Goal: Transaction & Acquisition: Obtain resource

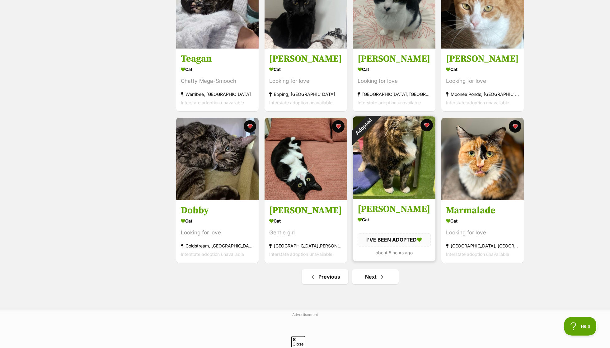
click at [374, 123] on div "Adopted" at bounding box center [363, 126] width 21 height 21
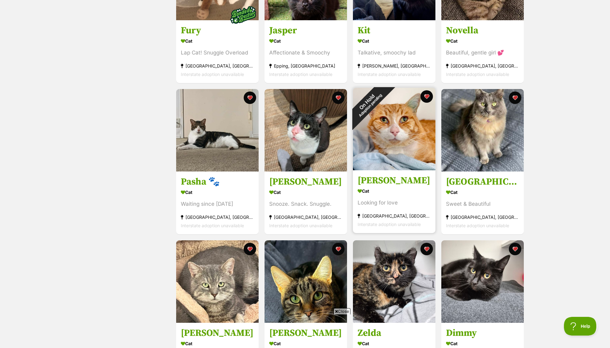
click at [384, 97] on div "On Hold Adoption pending" at bounding box center [368, 103] width 31 height 31
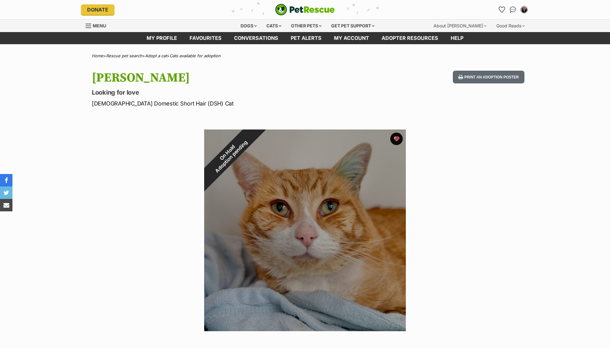
click at [255, 138] on div "On Hold Adoption pending" at bounding box center [229, 154] width 50 height 50
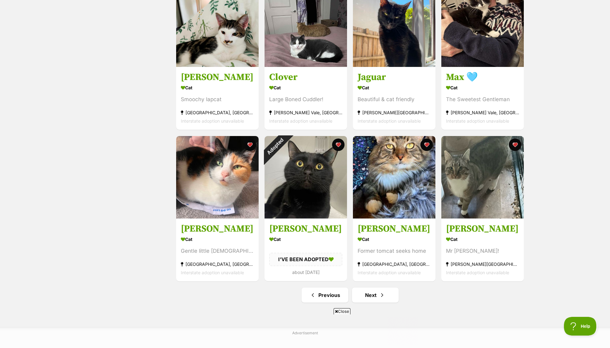
scroll to position [631, 0]
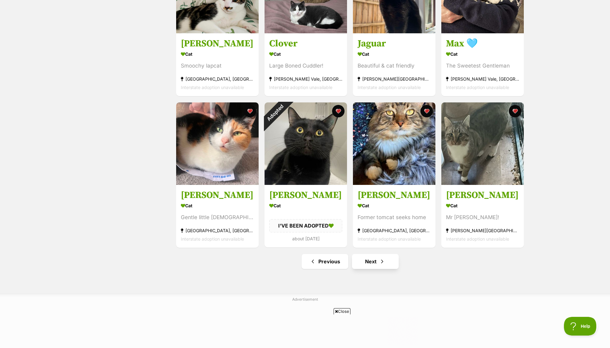
click at [388, 260] on link "Next" at bounding box center [375, 261] width 47 height 15
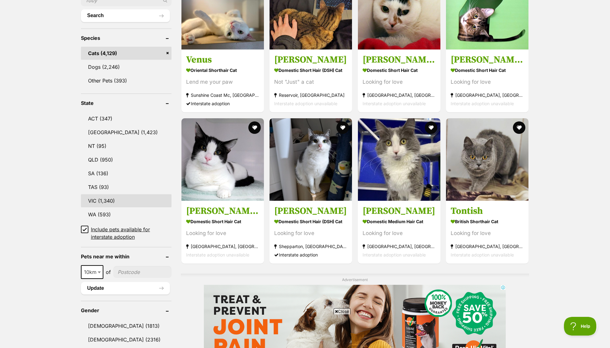
click at [123, 198] on link "VIC (1,340)" at bounding box center [126, 200] width 91 height 13
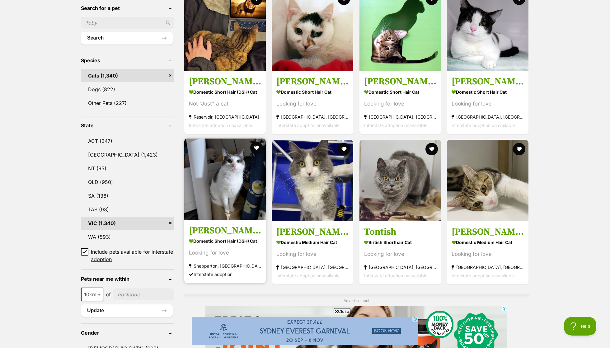
click at [224, 194] on img at bounding box center [225, 179] width 82 height 82
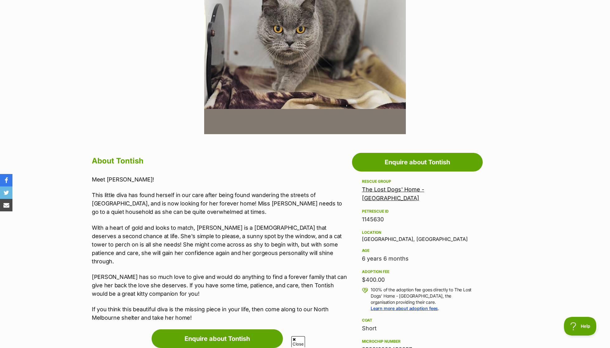
click at [171, 203] on p "This little diva has found herself in our care after being found wandering the …" at bounding box center [220, 203] width 257 height 25
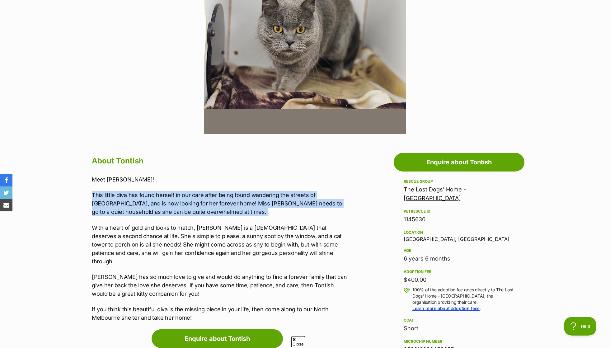
click at [164, 190] on div "Meet Tontish! This little diva has found herself in our care after being found …" at bounding box center [220, 248] width 257 height 147
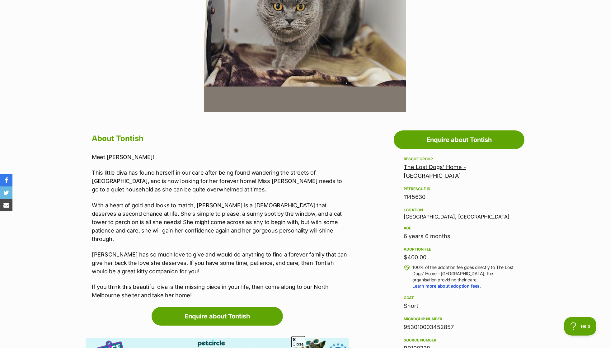
click at [167, 206] on p "With a heart of gold and looks to match, Tontish is a lady that deserves a seco…" at bounding box center [220, 222] width 257 height 42
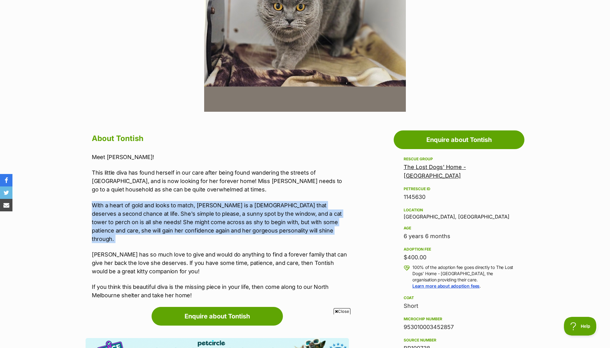
click at [167, 206] on p "With a heart of gold and looks to match, Tontish is a lady that deserves a seco…" at bounding box center [220, 222] width 257 height 42
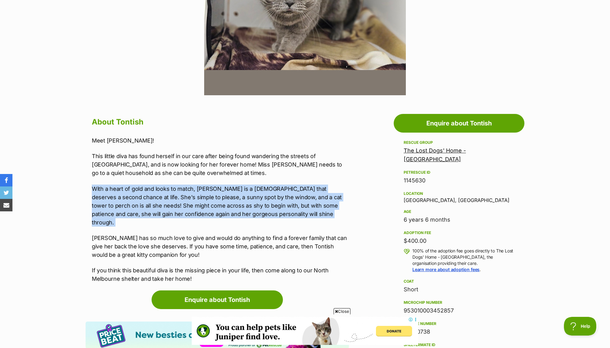
scroll to position [0, 0]
click at [165, 221] on div "Meet Tontish! This little diva has found herself in our care after being found …" at bounding box center [220, 209] width 257 height 147
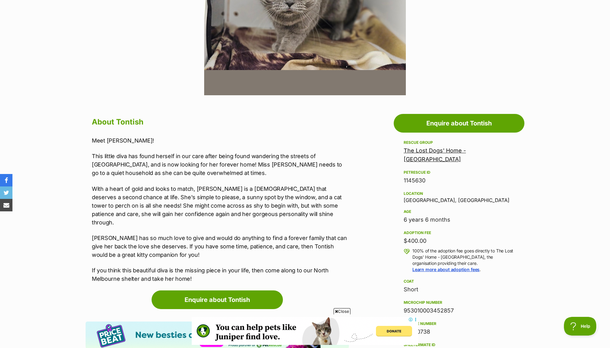
click at [163, 189] on p "With a heart of gold and looks to match, Tontish is a lady that deserves a seco…" at bounding box center [220, 206] width 257 height 42
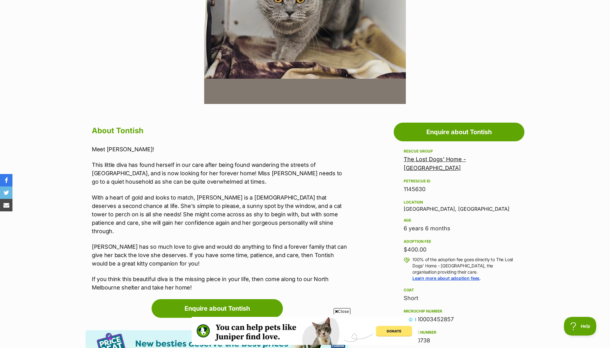
scroll to position [124, 0]
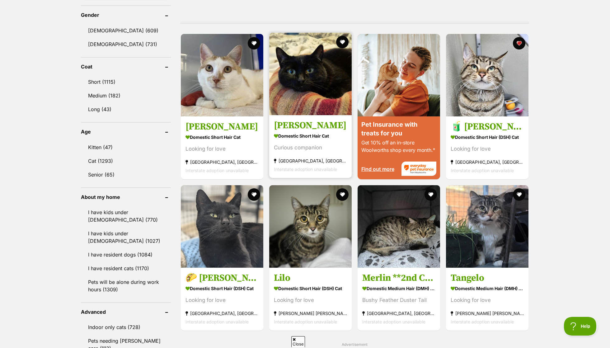
scroll to position [533, 0]
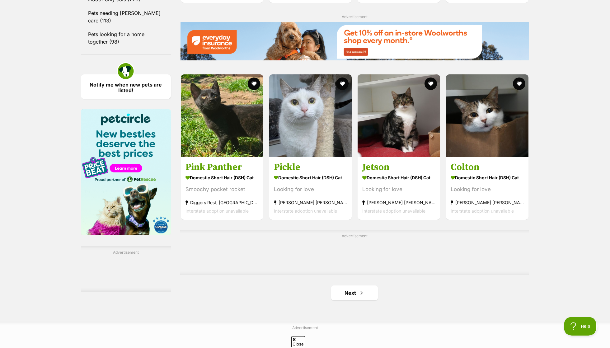
scroll to position [862, 0]
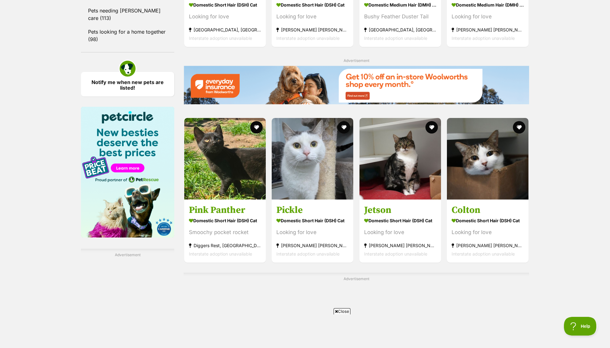
click at [340, 314] on span "Close" at bounding box center [342, 311] width 17 height 6
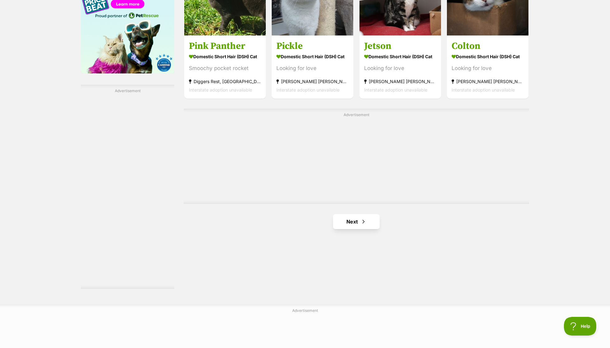
scroll to position [0, 0]
click at [345, 217] on link "Next" at bounding box center [356, 221] width 47 height 15
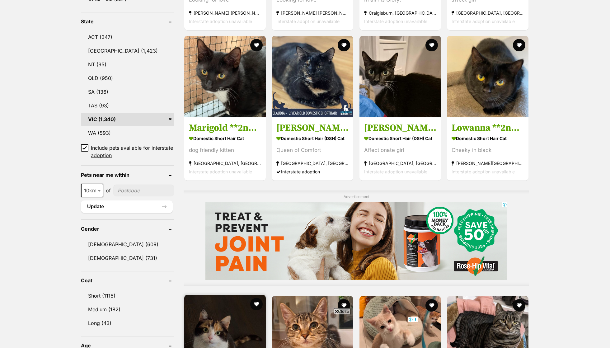
scroll to position [503, 0]
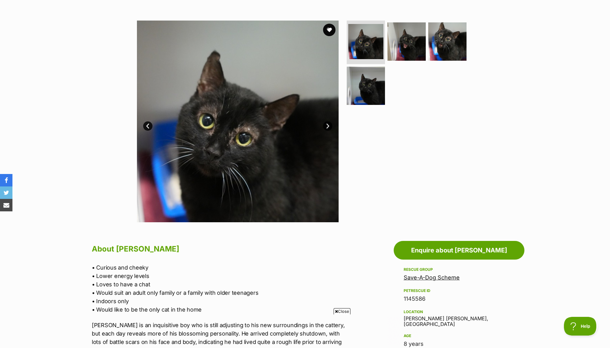
scroll to position [146, 0]
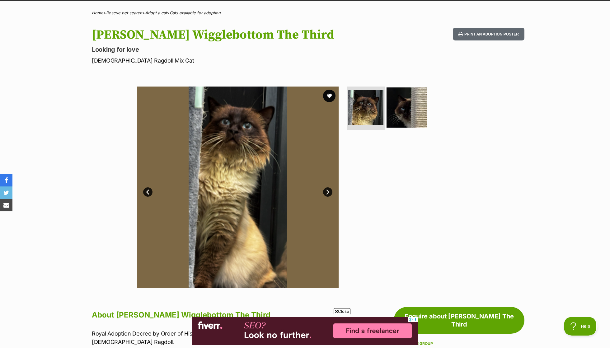
click at [401, 110] on img at bounding box center [407, 107] width 40 height 40
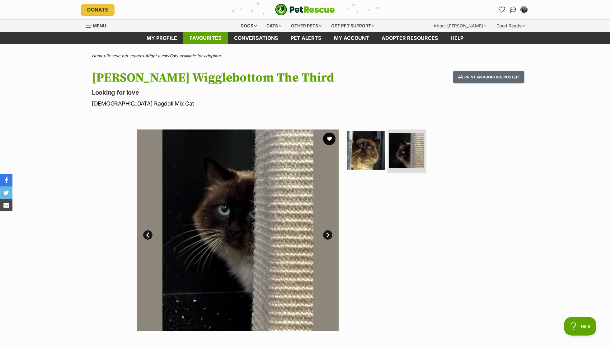
click at [200, 33] on link "Favourites" at bounding box center [205, 38] width 45 height 12
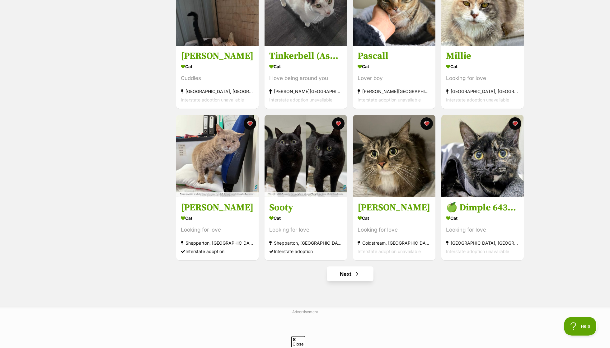
click at [356, 280] on link "Next" at bounding box center [350, 273] width 47 height 15
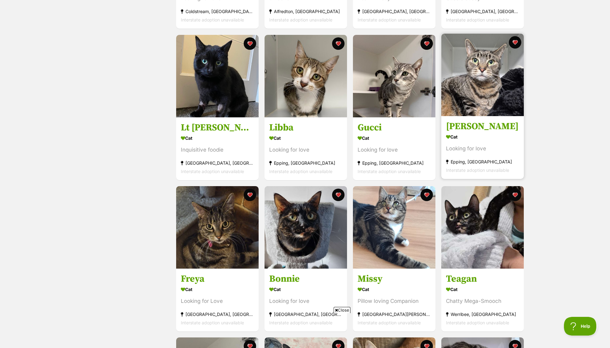
scroll to position [359, 0]
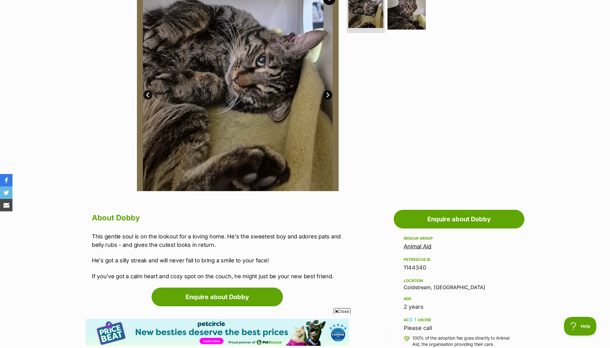
scroll to position [76, 0]
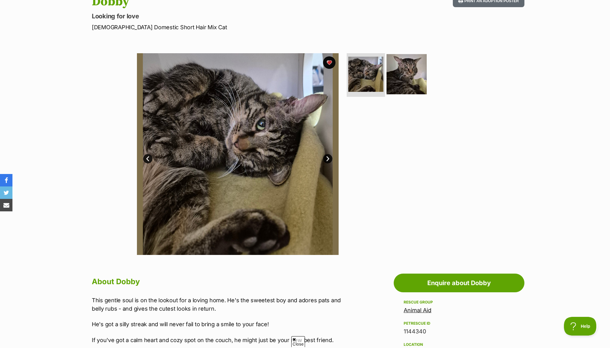
click at [420, 75] on img at bounding box center [407, 74] width 40 height 40
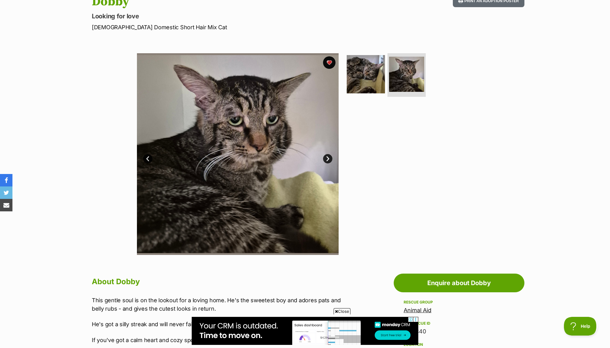
scroll to position [0, 0]
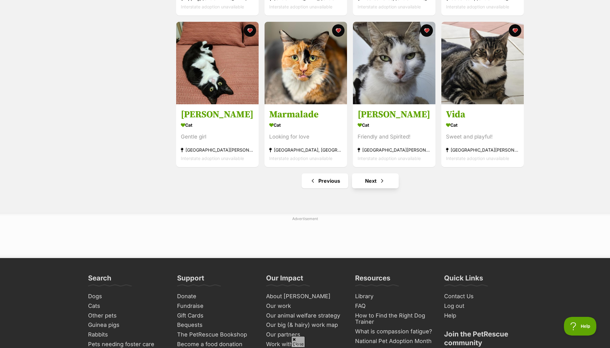
click at [376, 179] on link "Next" at bounding box center [375, 180] width 47 height 15
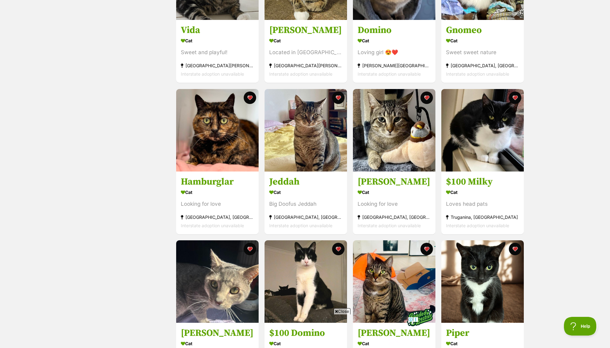
scroll to position [241, 0]
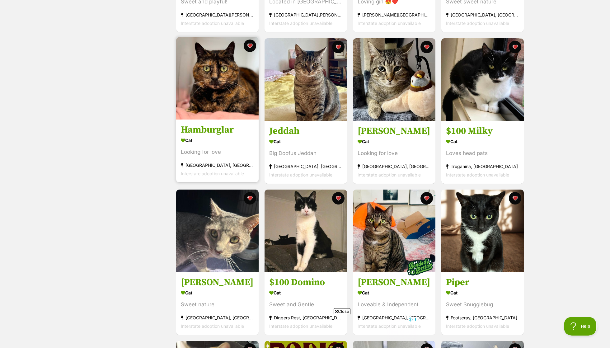
click at [211, 86] on img at bounding box center [217, 78] width 82 height 82
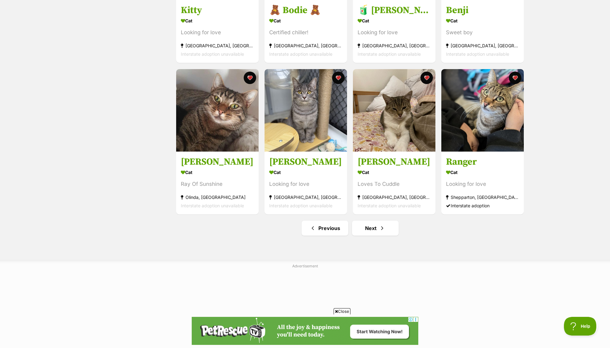
scroll to position [669, 0]
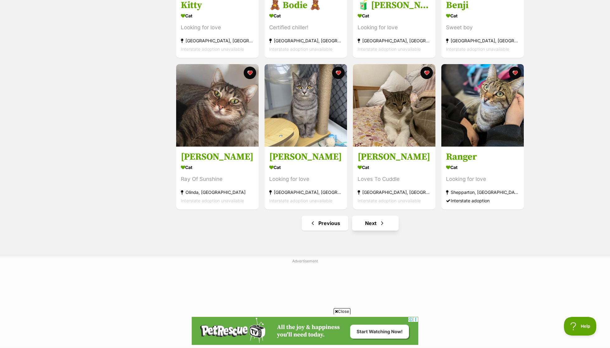
click at [373, 221] on link "Next" at bounding box center [375, 223] width 47 height 15
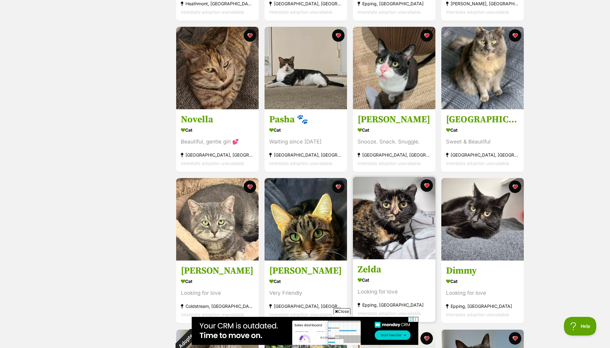
scroll to position [410, 0]
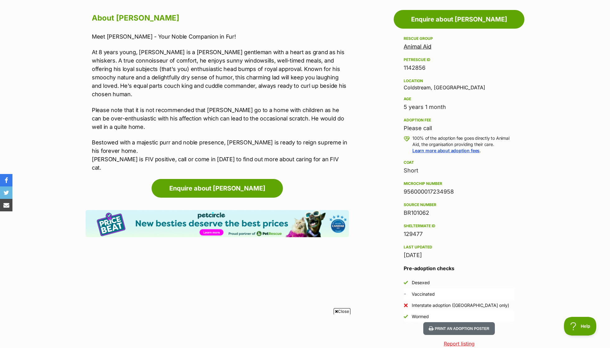
click at [235, 60] on p "At 8 years young, Sir Humphrey is a gallant gentleman with a heart as grand as …" at bounding box center [220, 73] width 257 height 50
click at [260, 114] on p "Please note that it is not recommended that Sir Humphrey go to a home with chil…" at bounding box center [220, 118] width 257 height 25
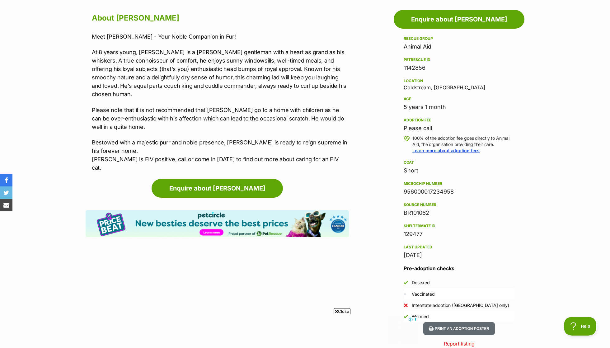
click at [260, 114] on p "Please note that it is not recommended that Sir Humphrey go to a home with chil…" at bounding box center [220, 118] width 257 height 25
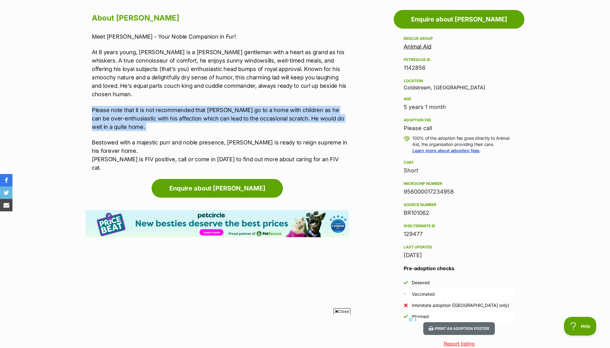
click at [251, 87] on p "At 8 years young, Sir Humphrey is a gallant gentleman with a heart as grand as …" at bounding box center [220, 73] width 257 height 50
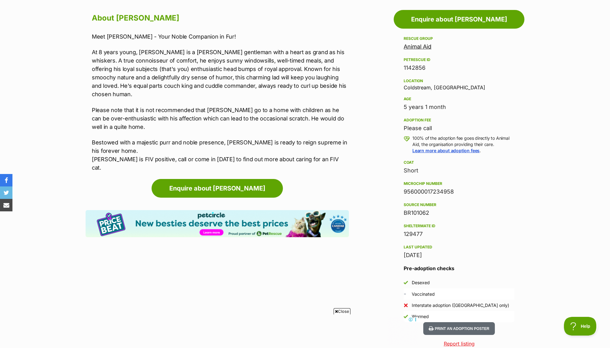
click at [251, 87] on p "At 8 years young, Sir Humphrey is a gallant gentleman with a heart as grand as …" at bounding box center [220, 73] width 257 height 50
click at [269, 110] on p "Please note that it is not recommended that Sir Humphrey go to a home with chil…" at bounding box center [220, 118] width 257 height 25
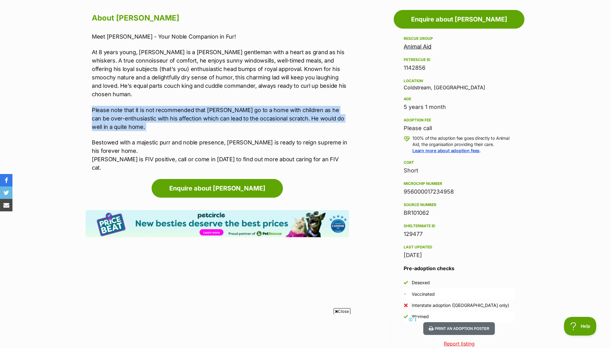
click at [258, 87] on p "At 8 years young, Sir Humphrey is a gallant gentleman with a heart as grand as …" at bounding box center [220, 73] width 257 height 50
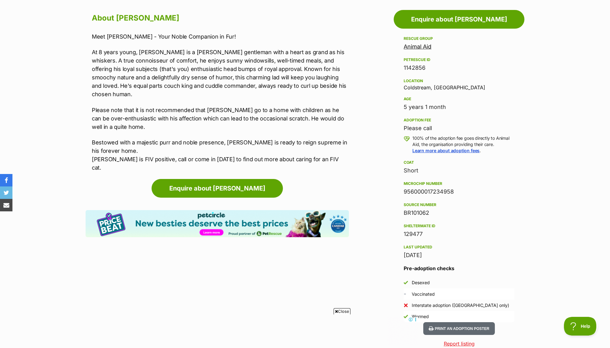
click at [287, 115] on p "Please note that it is not recommended that Sir Humphrey go to a home with chil…" at bounding box center [220, 118] width 257 height 25
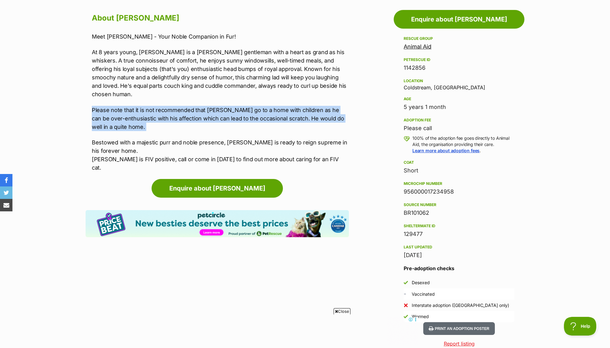
click at [283, 106] on p "Please note that it is not recommended that Sir Humphrey go to a home with chil…" at bounding box center [220, 118] width 257 height 25
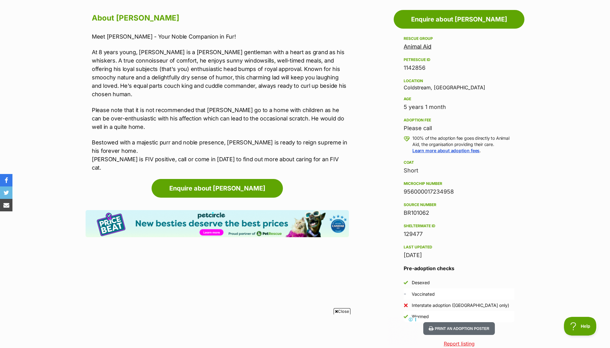
click at [283, 106] on p "Please note that it is not recommended that Sir Humphrey go to a home with chil…" at bounding box center [220, 118] width 257 height 25
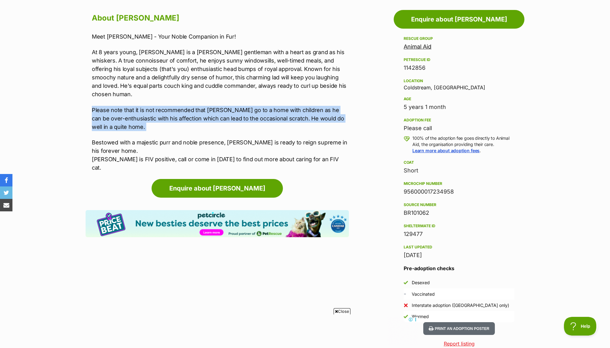
click at [279, 88] on p "At 8 years young, Sir Humphrey is a gallant gentleman with a heart as grand as …" at bounding box center [220, 73] width 257 height 50
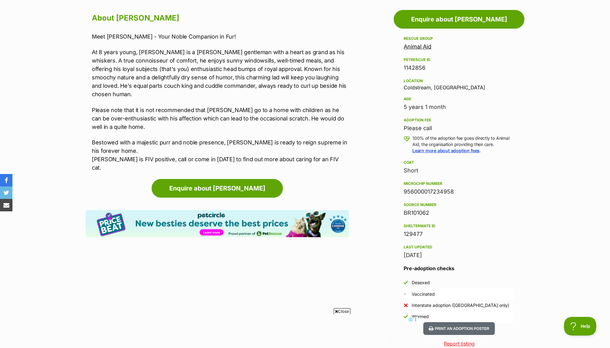
click at [279, 88] on p "At 8 years young, Sir Humphrey is a gallant gentleman with a heart as grand as …" at bounding box center [220, 73] width 257 height 50
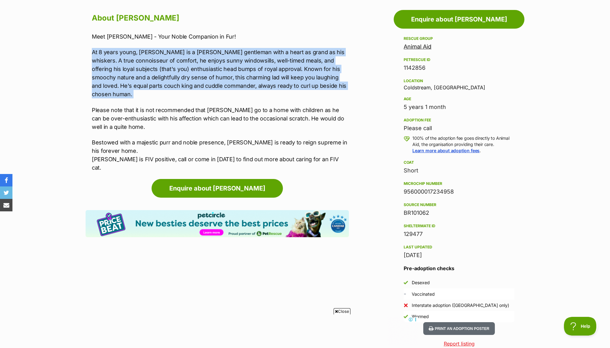
click at [279, 88] on p "At 8 years young, Sir Humphrey is a gallant gentleman with a heart as grand as …" at bounding box center [220, 73] width 257 height 50
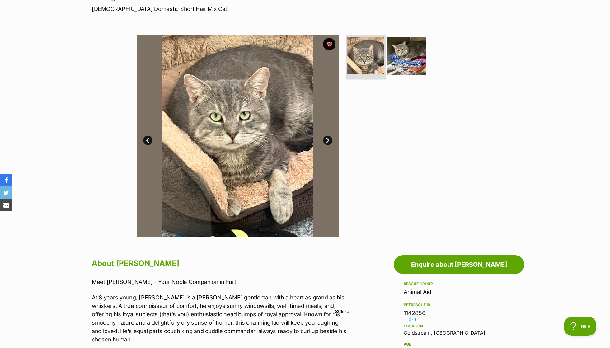
scroll to position [85, 0]
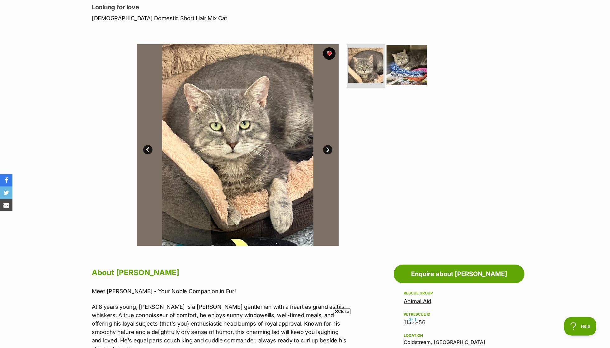
click at [411, 53] on img at bounding box center [407, 65] width 40 height 40
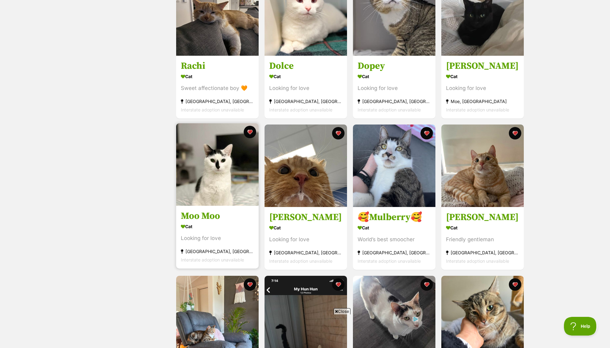
click at [243, 179] on img at bounding box center [217, 164] width 82 height 82
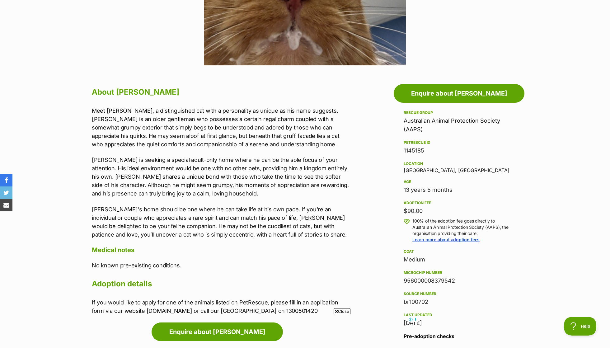
click at [143, 119] on p "Meet [PERSON_NAME], a distinguished cat with a personality as unique as his nam…" at bounding box center [220, 127] width 257 height 42
click at [183, 166] on p "[PERSON_NAME] is seeking a special adult-only home where he can be the sole foc…" at bounding box center [220, 177] width 257 height 42
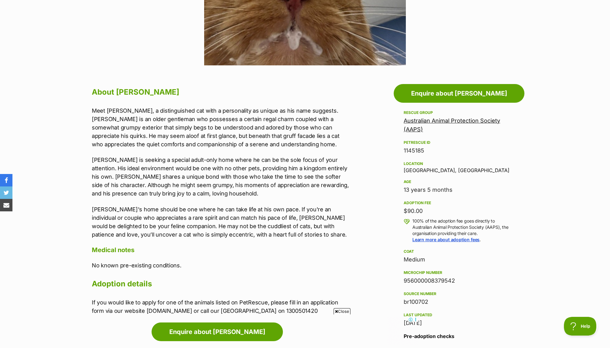
click at [183, 166] on p "[PERSON_NAME] is seeking a special adult-only home where he can be the sole foc…" at bounding box center [220, 177] width 257 height 42
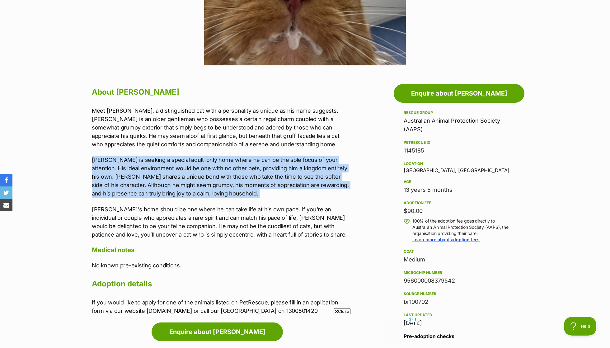
click at [201, 210] on p "Arthur's home should be one where he can take life at his own pace. If you're a…" at bounding box center [220, 222] width 257 height 34
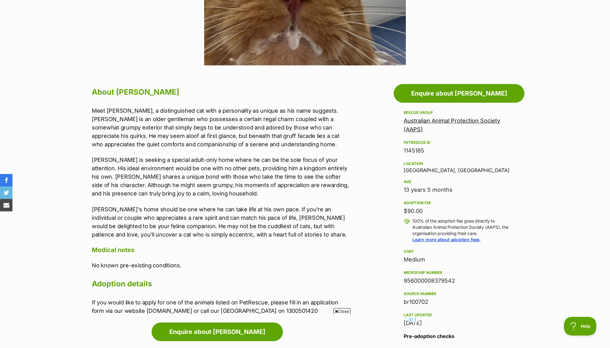
click at [201, 210] on p "Arthur's home should be one where he can take life at his own pace. If you're a…" at bounding box center [220, 222] width 257 height 34
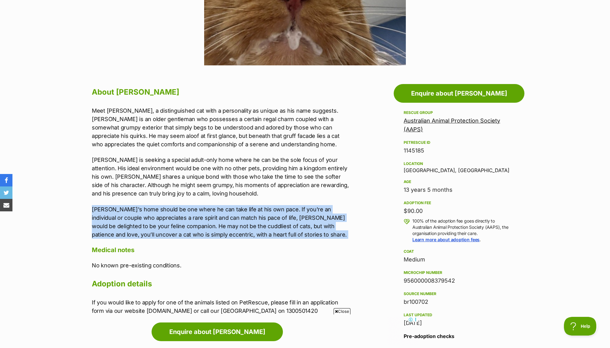
click at [211, 124] on p "Meet Arthur, a distinguished cat with a personality as unique as his name sugge…" at bounding box center [220, 127] width 257 height 42
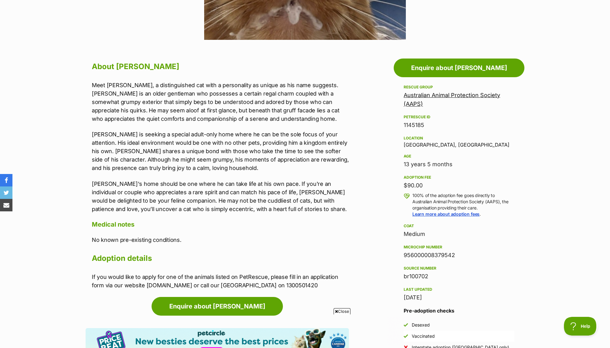
click at [114, 94] on p "Meet Arthur, a distinguished cat with a personality as unique as his name sugge…" at bounding box center [220, 102] width 257 height 42
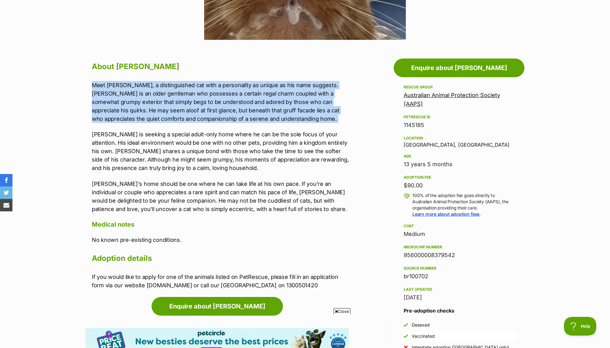
click at [209, 101] on p "Meet Arthur, a distinguished cat with a personality as unique as his name sugge…" at bounding box center [220, 102] width 257 height 42
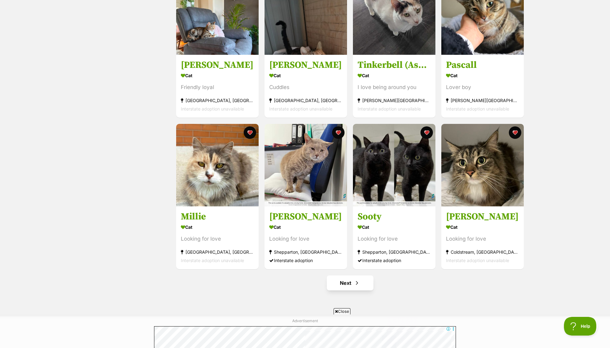
click at [363, 281] on link "Next" at bounding box center [350, 282] width 47 height 15
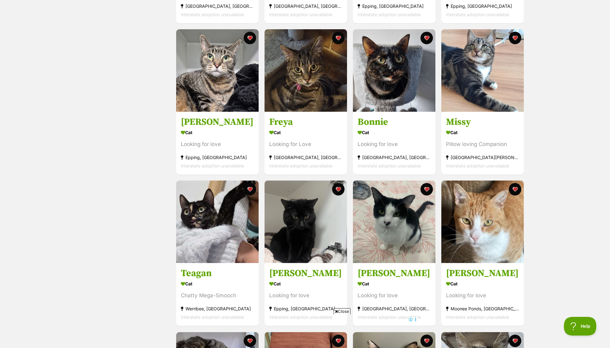
scroll to position [401, 0]
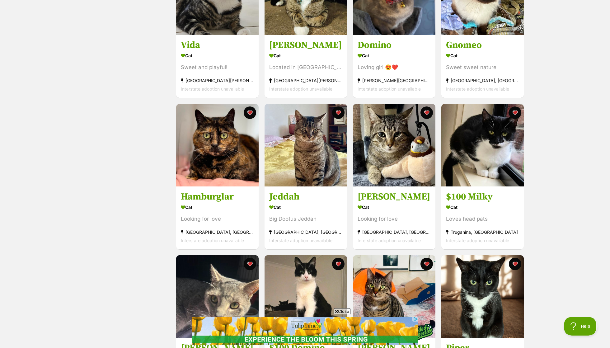
scroll to position [131, 0]
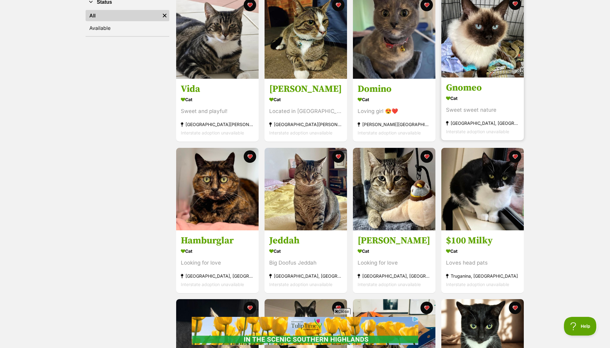
click at [509, 72] on img at bounding box center [482, 36] width 82 height 82
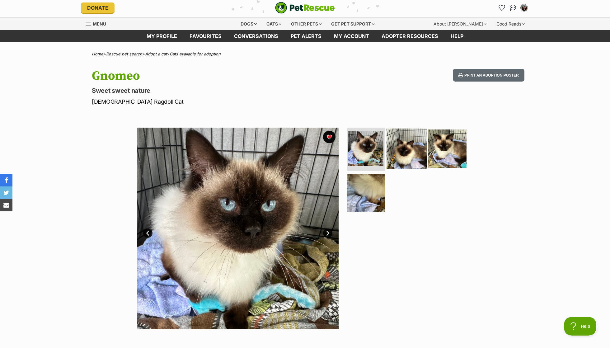
click at [414, 139] on img at bounding box center [407, 149] width 40 height 40
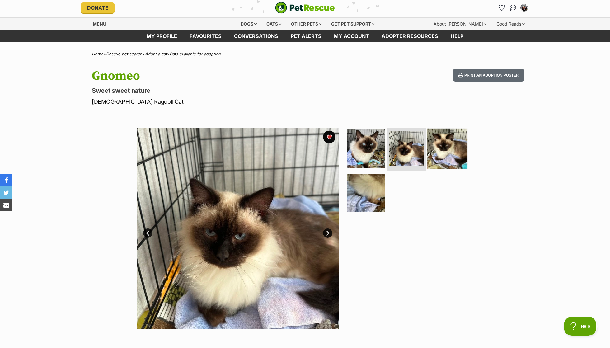
click at [460, 155] on img at bounding box center [447, 149] width 40 height 40
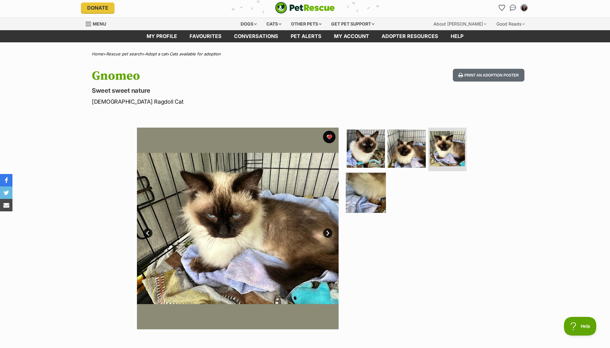
click at [378, 175] on img at bounding box center [366, 192] width 40 height 40
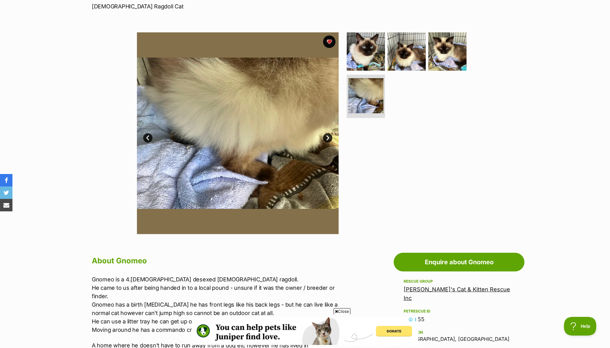
scroll to position [131, 0]
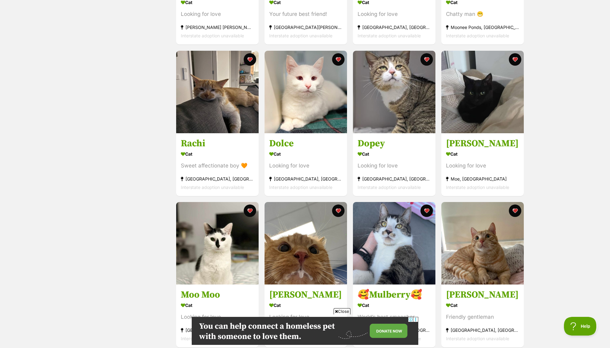
scroll to position [222, 0]
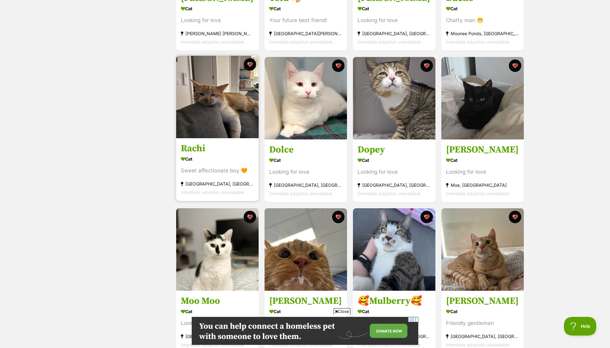
click at [229, 139] on link at bounding box center [217, 136] width 82 height 6
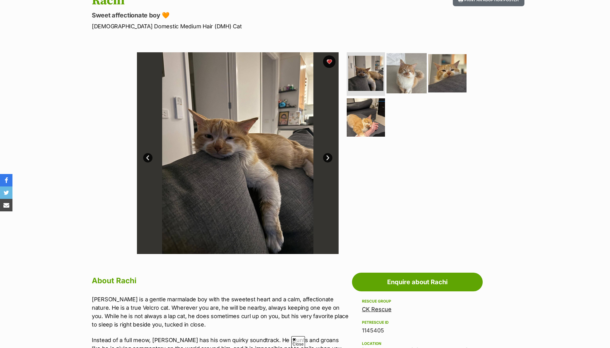
scroll to position [77, 0]
click at [409, 68] on img at bounding box center [407, 73] width 40 height 40
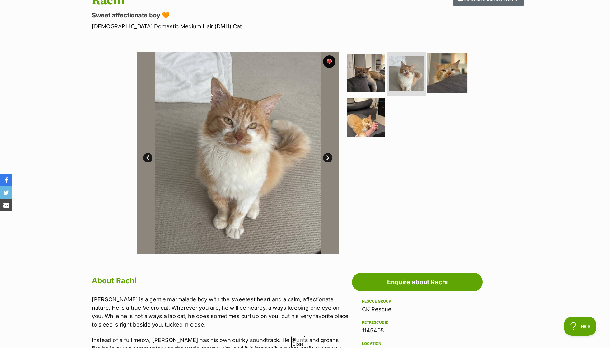
click at [443, 79] on img at bounding box center [447, 73] width 40 height 40
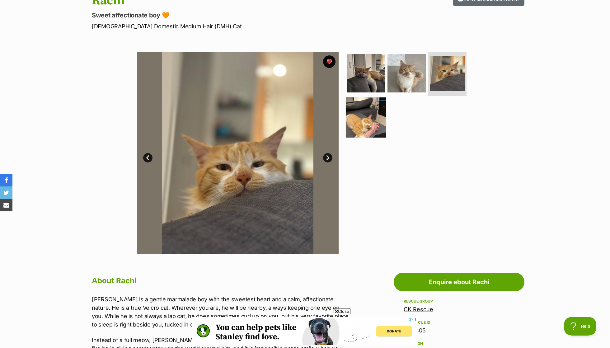
click at [370, 109] on img at bounding box center [366, 117] width 40 height 40
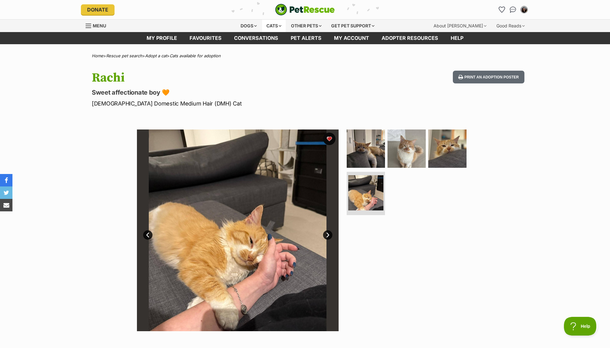
click at [263, 25] on div "Cats" at bounding box center [274, 26] width 24 height 12
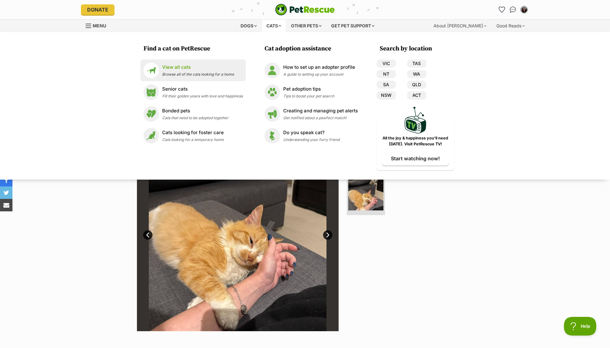
click at [208, 60] on li "View all cats Browse all of the cats looking for a home" at bounding box center [193, 70] width 106 height 22
click at [208, 73] on span "Browse all of the cats looking for a home" at bounding box center [198, 74] width 72 height 5
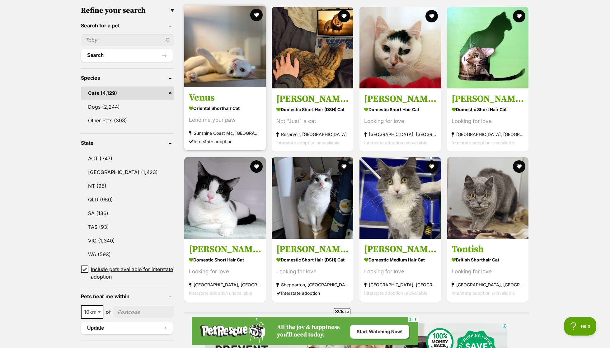
scroll to position [243, 0]
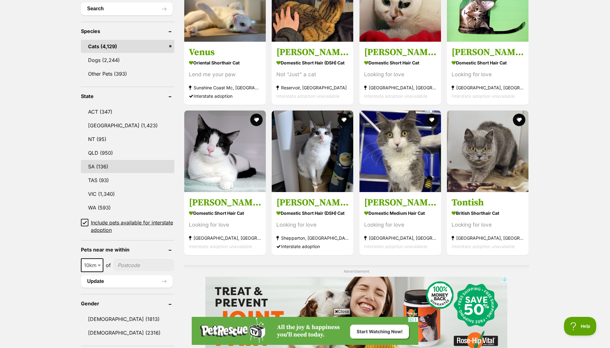
click at [110, 160] on link "SA (136)" at bounding box center [127, 166] width 93 height 13
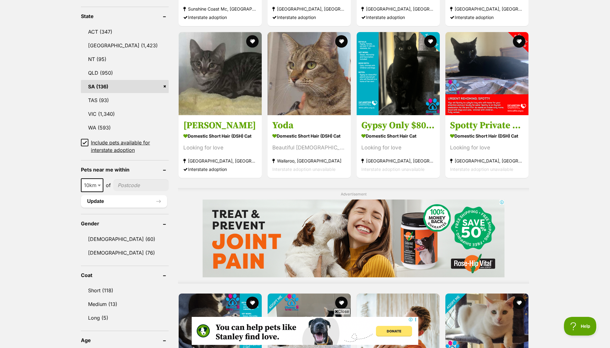
scroll to position [322, 0]
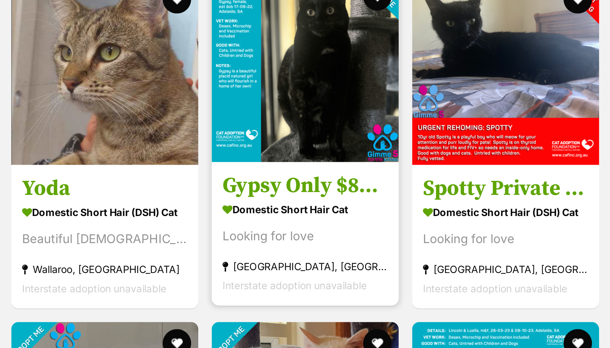
scroll to position [98, 0]
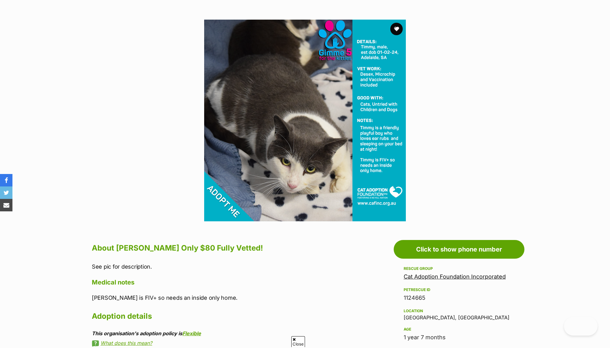
scroll to position [111, 0]
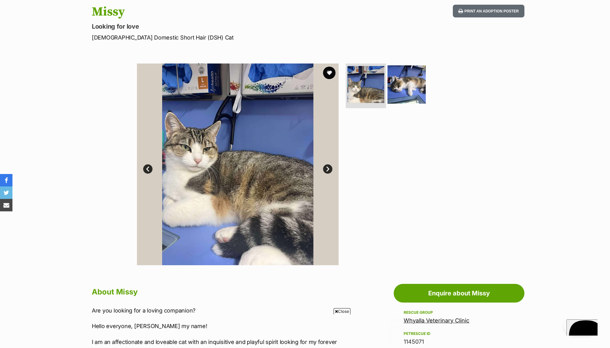
scroll to position [75, 0]
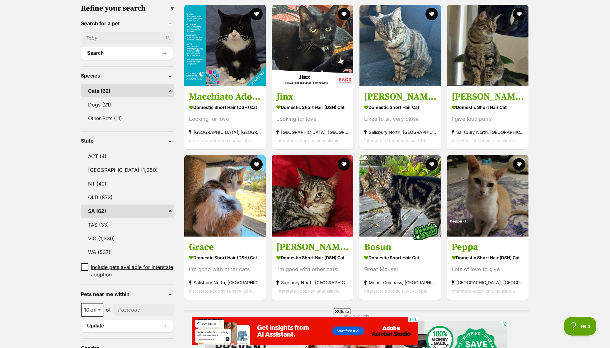
scroll to position [182, 0]
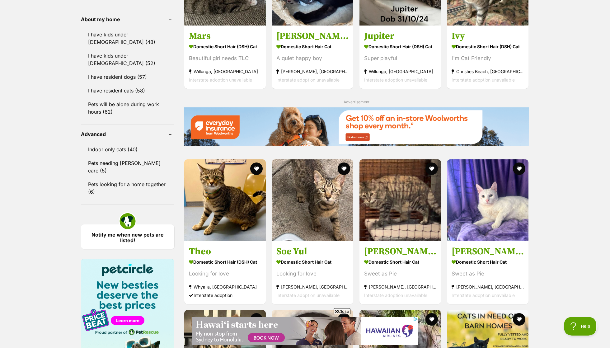
scroll to position [706, 0]
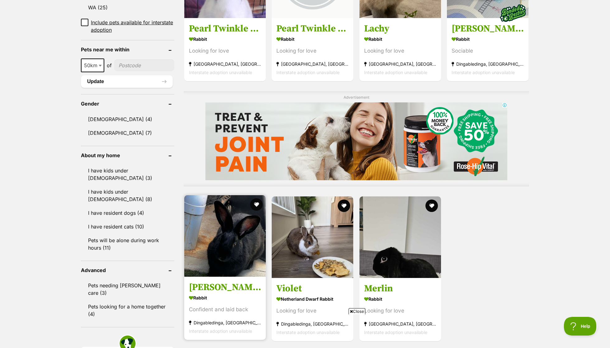
scroll to position [453, 0]
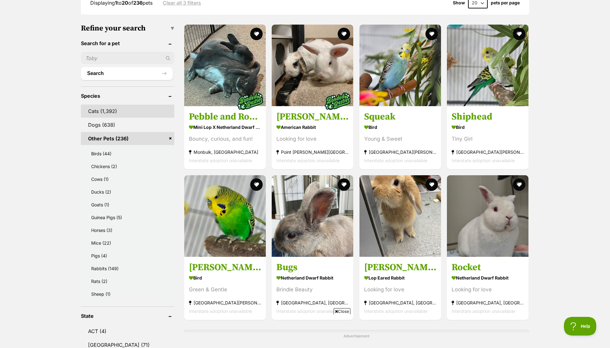
click at [116, 110] on link "Cats (1,392)" at bounding box center [127, 111] width 93 height 13
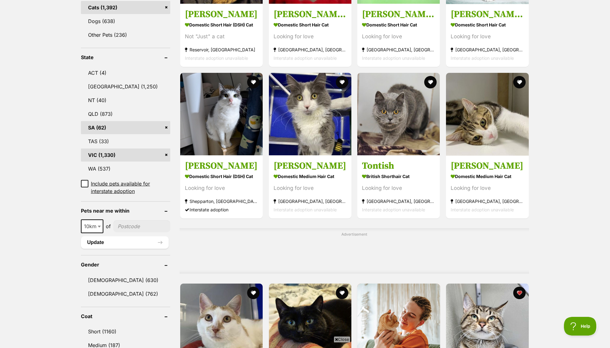
scroll to position [272, 0]
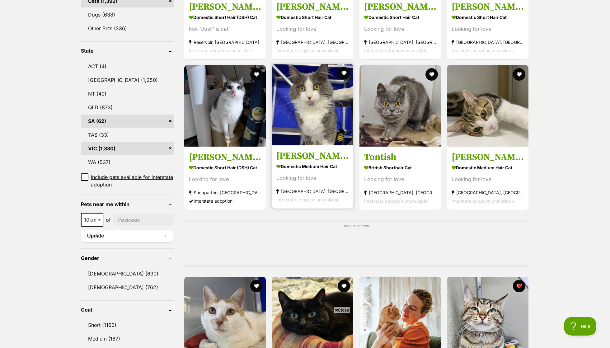
click at [304, 104] on img at bounding box center [313, 105] width 82 height 82
click at [312, 114] on img at bounding box center [313, 105] width 82 height 82
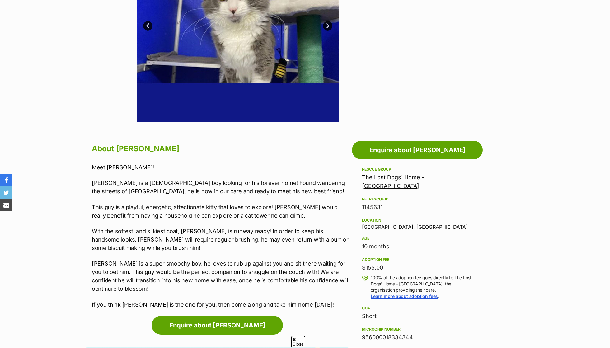
scroll to position [239, 0]
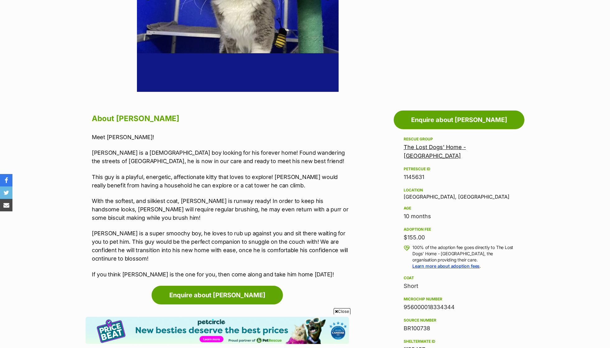
click at [446, 148] on link "The Lost Dogs' Home - [GEOGRAPHIC_DATA]" at bounding box center [435, 151] width 62 height 15
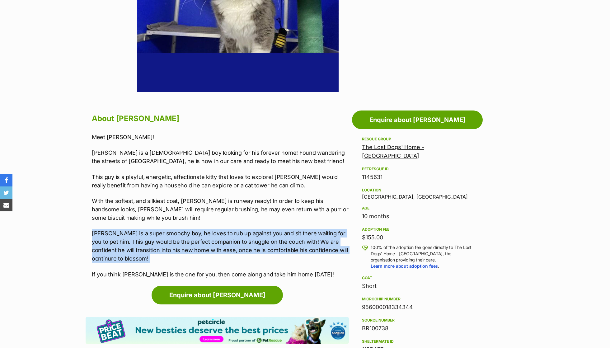
click at [271, 224] on div "Meet [PERSON_NAME]! [PERSON_NAME] is a [DEMOGRAPHIC_DATA] boy looking for his f…" at bounding box center [220, 206] width 257 height 146
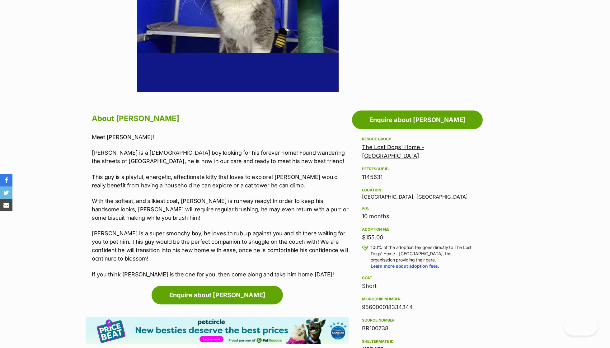
click at [266, 248] on p "Murphy is a super smoochy boy, he loves to rub up against you and sit there wai…" at bounding box center [220, 246] width 257 height 34
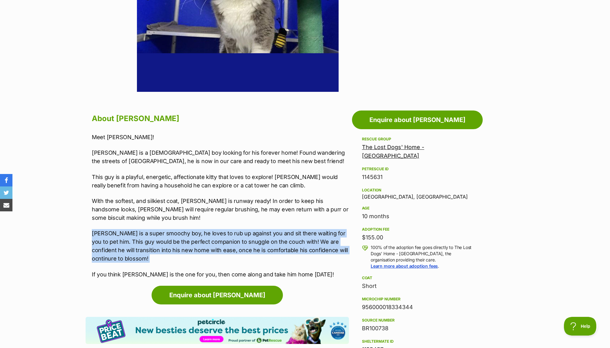
click at [262, 233] on p "Murphy is a super smoochy boy, he loves to rub up against you and sit there wai…" at bounding box center [220, 246] width 257 height 34
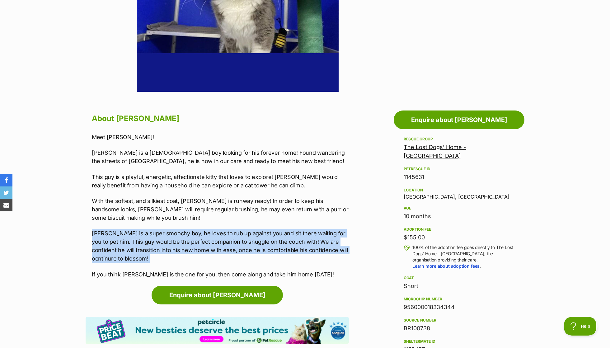
click at [265, 220] on p "With the softest, and silkiest coat, Murphy is runway ready! In order to keep h…" at bounding box center [220, 209] width 257 height 25
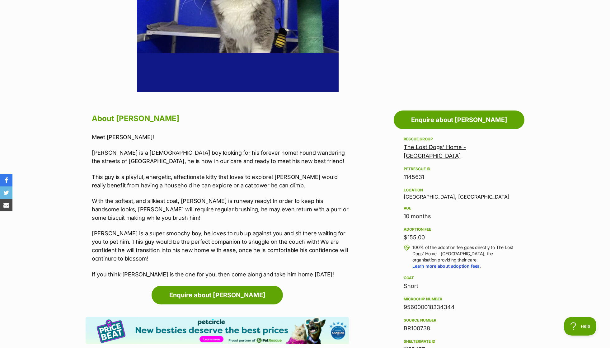
click at [251, 194] on div "Meet Murphy! Murphy is a 10 month old boy looking for his forever home! Found w…" at bounding box center [220, 206] width 257 height 146
click at [254, 201] on p "With the softest, and silkiest coat, Murphy is runway ready! In order to keep h…" at bounding box center [220, 209] width 257 height 25
click at [250, 186] on p "This guy is a playful, energetic, affectionate kitty that loves to explore! Mur…" at bounding box center [220, 181] width 257 height 17
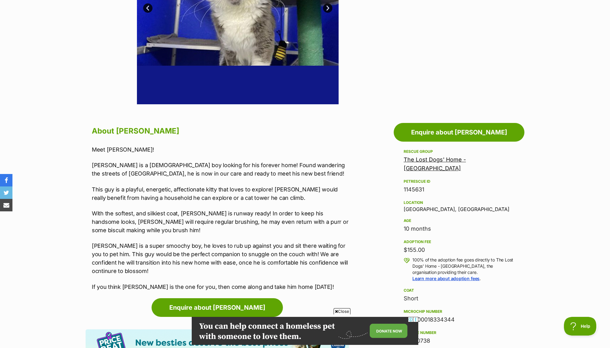
scroll to position [243, 0]
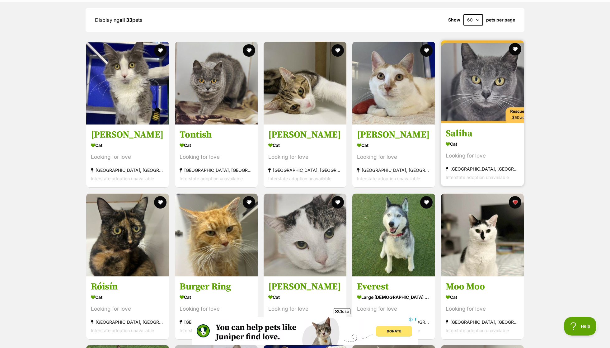
click at [479, 165] on div "North Melbourne, VIC" at bounding box center [482, 169] width 73 height 8
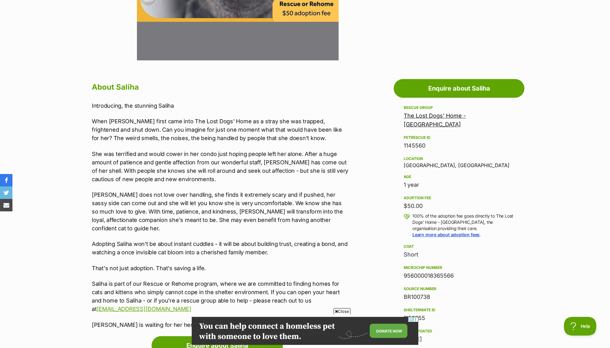
click at [158, 197] on p "Saliha does not love over handling, she finds it extremely scary and if pushed,…" at bounding box center [220, 211] width 257 height 42
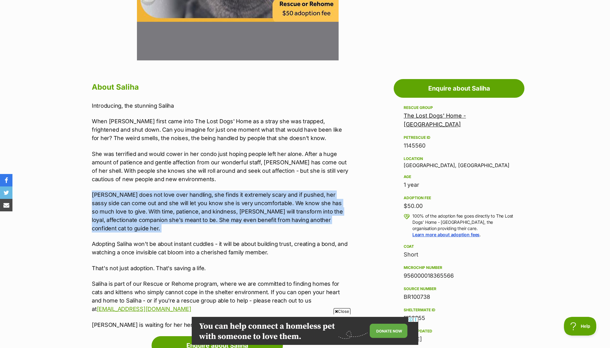
scroll to position [295, 0]
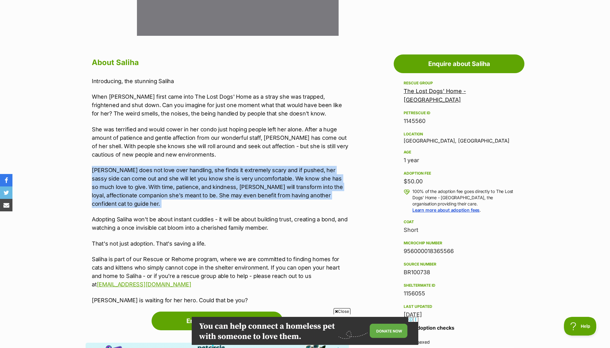
click at [156, 154] on p "She was terrified and would cower in her condo just hoping people left her alon…" at bounding box center [220, 142] width 257 height 34
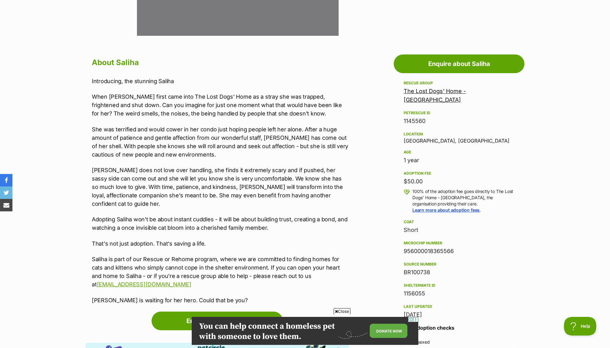
scroll to position [313, 0]
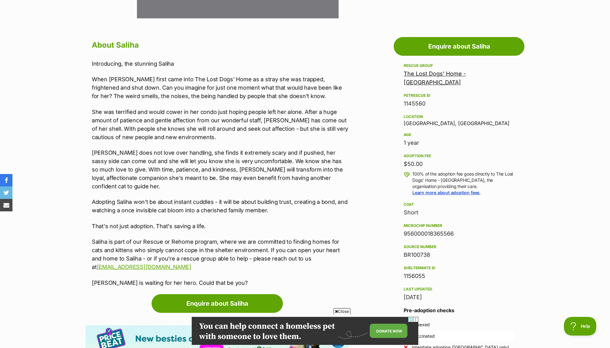
click at [156, 154] on p "Saliha does not love over handling, she finds it extremely scary and if pushed,…" at bounding box center [220, 169] width 257 height 42
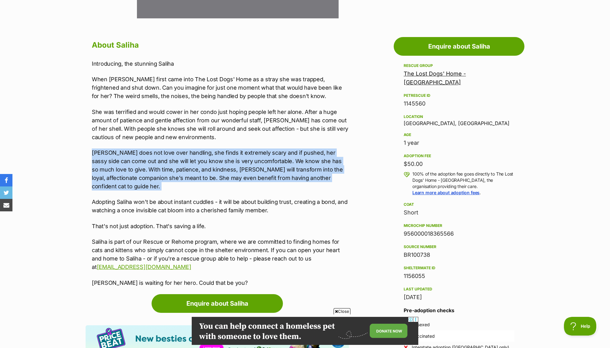
click at [154, 145] on div "Introducing, the stunning Saliha When Saliha first came into The Lost Dogs' Hom…" at bounding box center [220, 172] width 257 height 227
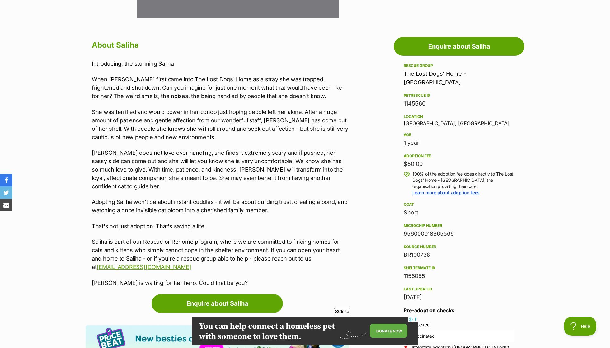
scroll to position [316, 0]
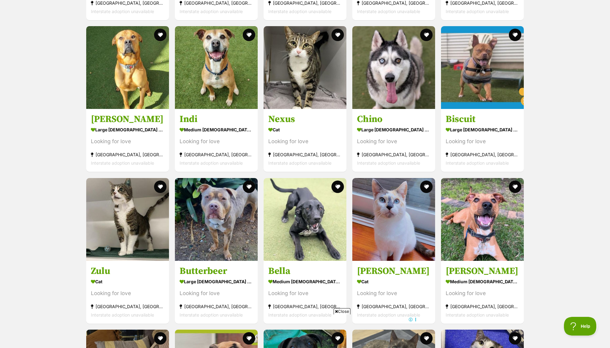
scroll to position [944, 0]
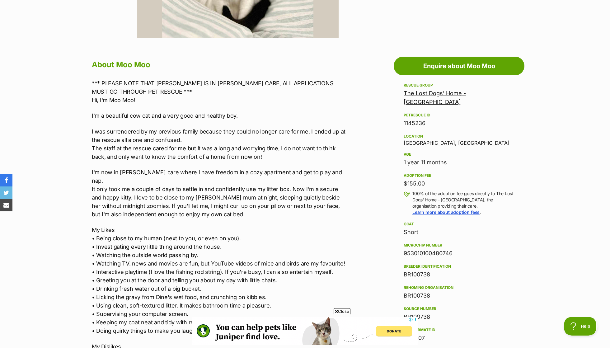
scroll to position [294, 0]
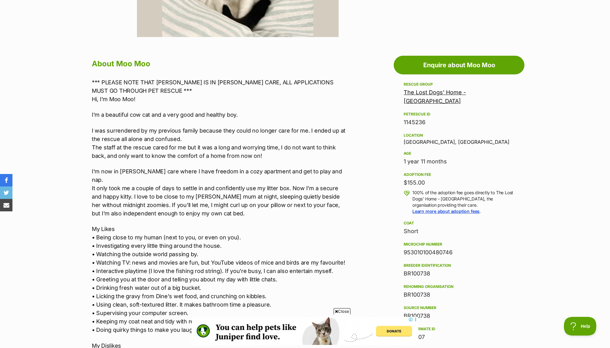
click at [115, 140] on p "I was surrendered by my previous family because they could no longer care for m…" at bounding box center [220, 143] width 257 height 34
click at [134, 157] on p "I was surrendered by my previous family because they could no longer care for m…" at bounding box center [220, 143] width 257 height 34
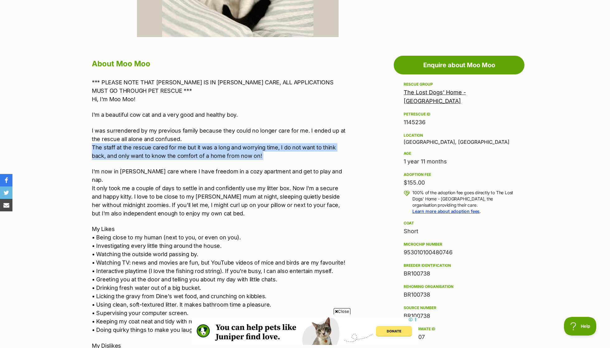
click at [152, 179] on p "I'm now in [PERSON_NAME] care where I have freedom in a cozy apartment and get …" at bounding box center [220, 192] width 257 height 50
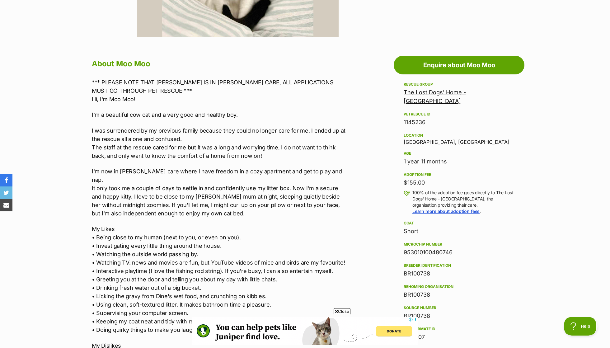
click at [152, 179] on p "I'm now in [PERSON_NAME] care where I have freedom in a cozy apartment and get …" at bounding box center [220, 192] width 257 height 50
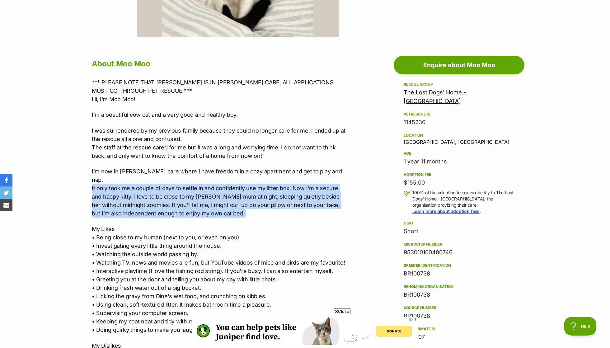
click at [147, 174] on p "I'm now in [PERSON_NAME] care where I have freedom in a cozy apartment and get …" at bounding box center [220, 192] width 257 height 50
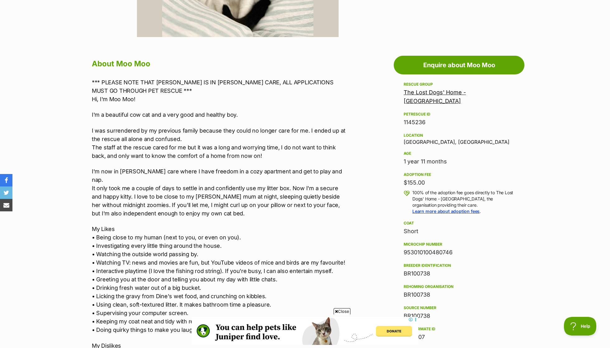
click at [147, 174] on p "I'm now in [PERSON_NAME] care where I have freedom in a cozy apartment and get …" at bounding box center [220, 192] width 257 height 50
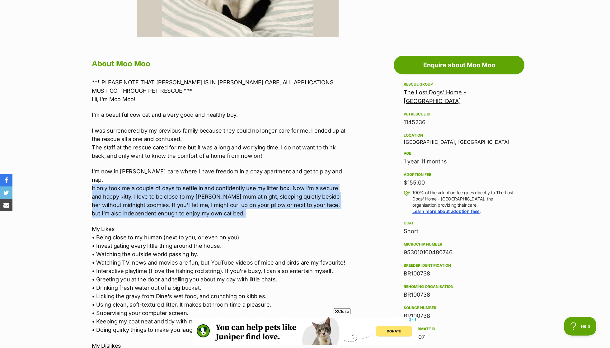
click at [146, 169] on p "I'm now in [PERSON_NAME] care where I have freedom in a cozy apartment and get …" at bounding box center [220, 192] width 257 height 50
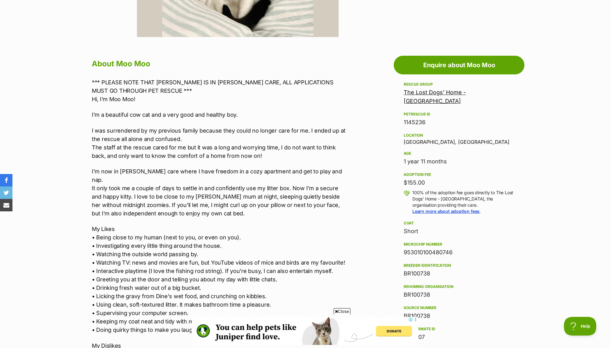
click at [146, 169] on p "I'm now in [PERSON_NAME] care where I have freedom in a cozy apartment and get …" at bounding box center [220, 192] width 257 height 50
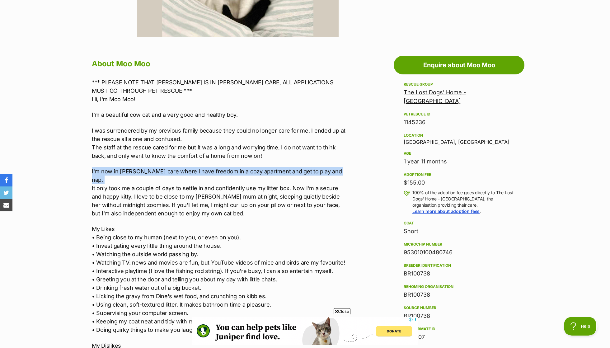
click at [152, 179] on p "I'm now in [PERSON_NAME] care where I have freedom in a cozy apartment and get …" at bounding box center [220, 192] width 257 height 50
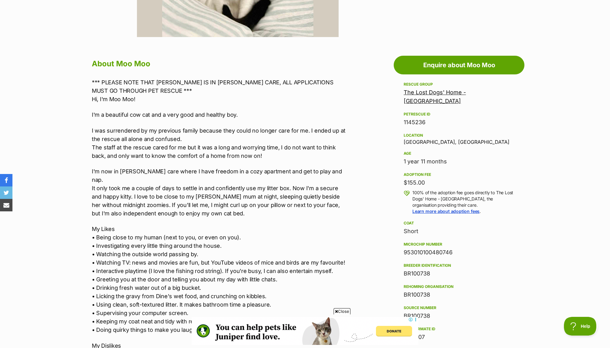
click at [152, 179] on p "I'm now in [PERSON_NAME] care where I have freedom in a cozy apartment and get …" at bounding box center [220, 192] width 257 height 50
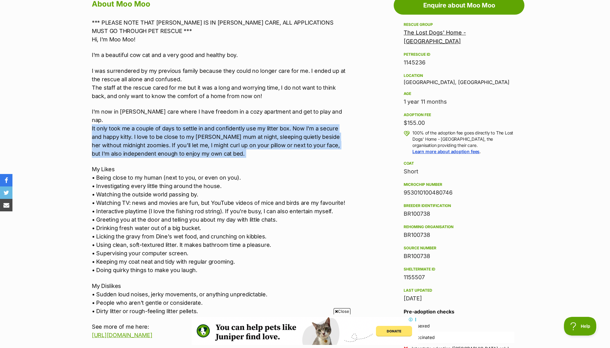
scroll to position [391, 0]
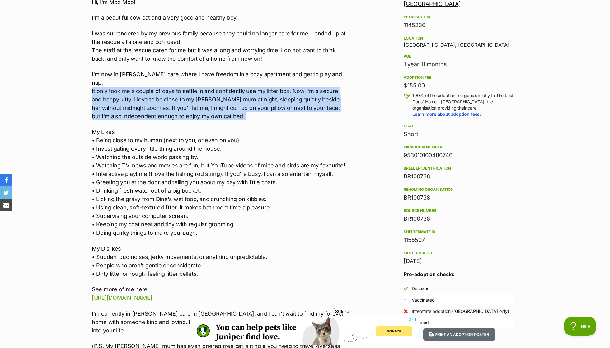
click at [159, 128] on p "My Likes • Being close to my human (next to you, or even on you). • Investigati…" at bounding box center [220, 182] width 257 height 109
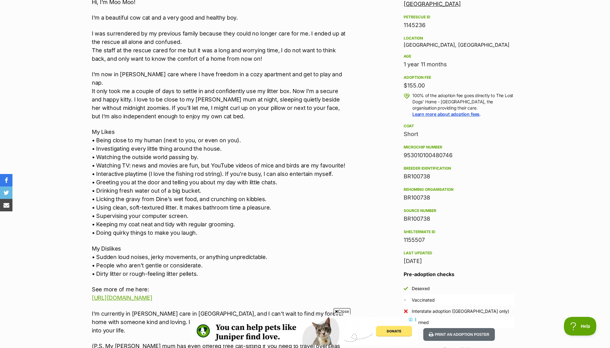
click at [155, 134] on p "My Likes • Being close to my human (next to you, or even on you). • Investigati…" at bounding box center [220, 182] width 257 height 109
click at [147, 128] on p "My Likes • Being close to my human (next to you, or even on you). • Investigati…" at bounding box center [220, 182] width 257 height 109
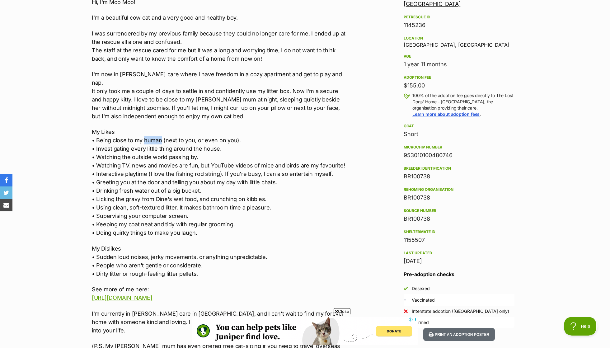
click at [147, 128] on p "My Likes • Being close to my human (next to you, or even on you). • Investigati…" at bounding box center [220, 182] width 257 height 109
click at [155, 144] on p "My Likes • Being close to my human (next to you, or even on you). • Investigati…" at bounding box center [220, 182] width 257 height 109
click at [155, 150] on p "My Likes • Being close to my human (next to you, or even on you). • Investigati…" at bounding box center [220, 182] width 257 height 109
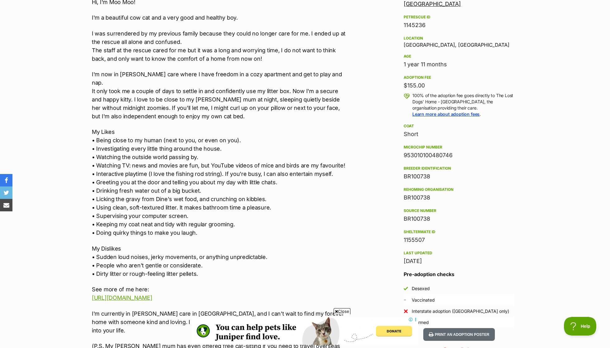
click at [155, 150] on p "My Likes • Being close to my human (next to you, or even on you). • Investigati…" at bounding box center [220, 182] width 257 height 109
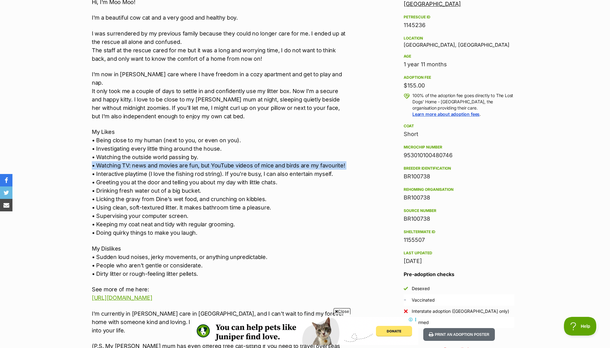
click at [162, 161] on p "My Likes • Being close to my human (next to you, or even on you). • Investigati…" at bounding box center [220, 182] width 257 height 109
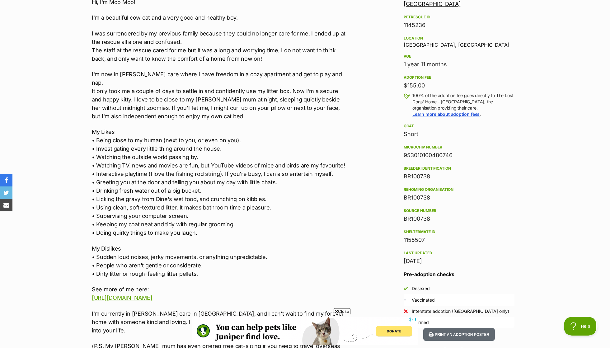
click at [162, 161] on p "My Likes • Being close to my human (next to you, or even on you). • Investigati…" at bounding box center [220, 182] width 257 height 109
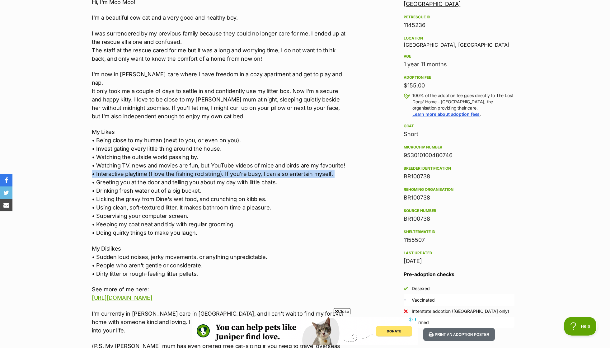
scroll to position [403, 0]
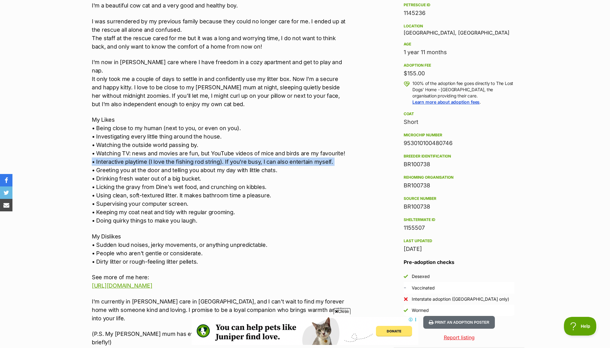
click at [162, 161] on p "My Likes • Being close to my human (next to you, or even on you). • Investigati…" at bounding box center [220, 169] width 257 height 109
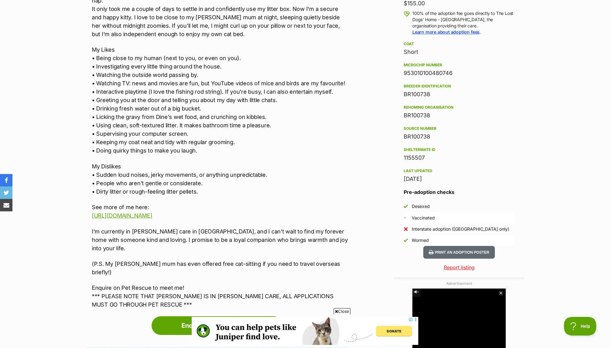
scroll to position [474, 0]
click at [166, 163] on p "My Dislikes • Sudden loud noises, jerky movements, or anything unpredictable. •…" at bounding box center [220, 179] width 257 height 34
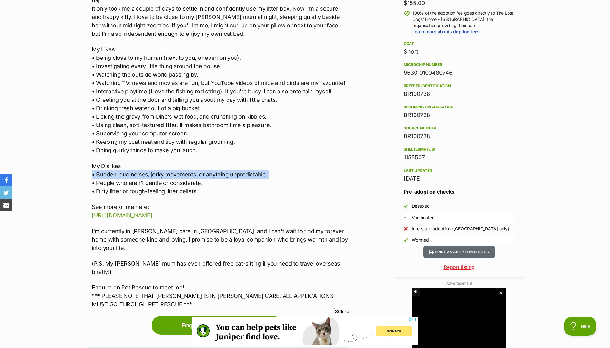
click at [172, 171] on p "My Dislikes • Sudden loud noises, jerky movements, or anything unpredictable. •…" at bounding box center [220, 179] width 257 height 34
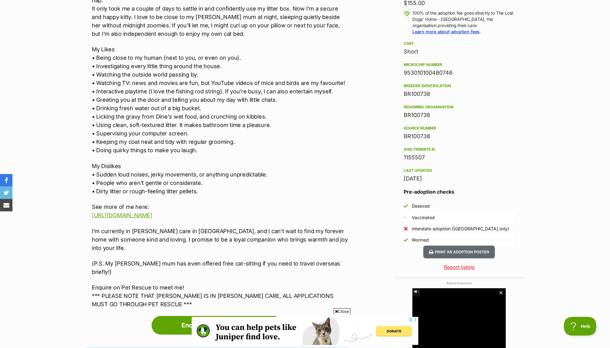
click at [172, 171] on p "My Dislikes • Sudden loud noises, jerky movements, or anything unpredictable. •…" at bounding box center [220, 179] width 257 height 34
click at [178, 179] on p "My Dislikes • Sudden loud noises, jerky movements, or anything unpredictable. •…" at bounding box center [220, 179] width 257 height 34
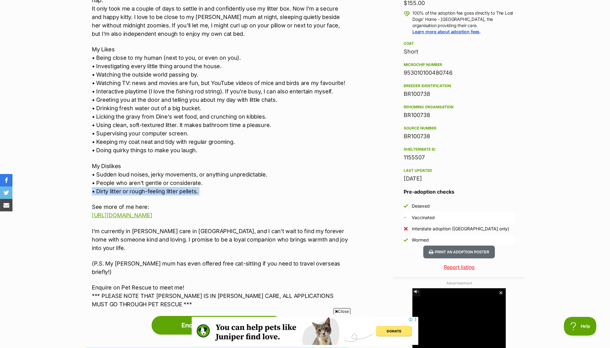
click at [177, 165] on p "My Dislikes • Sudden loud noises, jerky movements, or anything unpredictable. •…" at bounding box center [220, 179] width 257 height 34
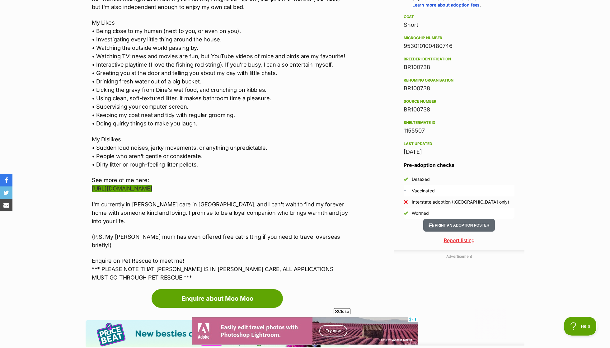
scroll to position [0, 0]
click at [213, 201] on p "I'm currently in [PERSON_NAME] care in [GEOGRAPHIC_DATA], and I can't wait to f…" at bounding box center [220, 212] width 257 height 25
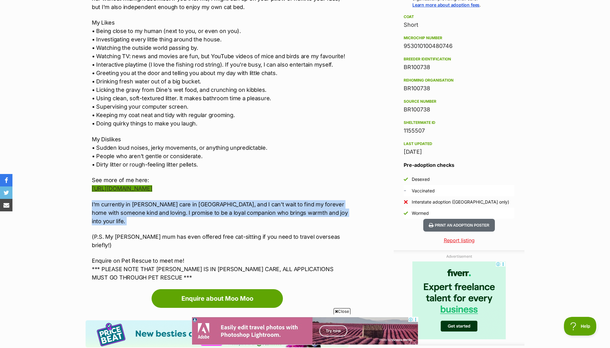
click at [152, 185] on link "[URL][DOMAIN_NAME]" at bounding box center [122, 188] width 60 height 7
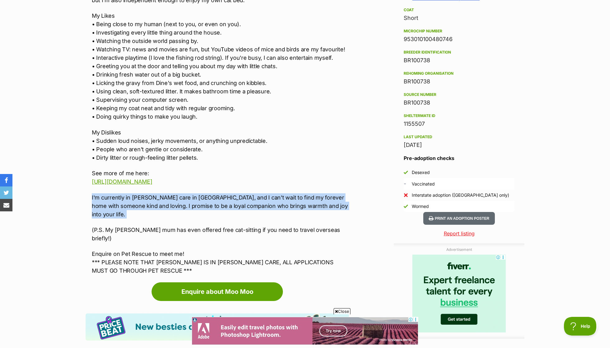
scroll to position [509, 0]
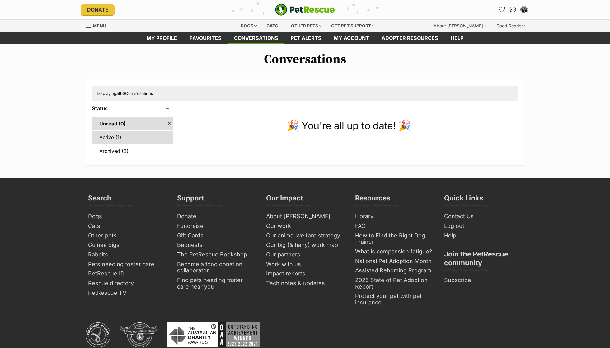
click at [106, 135] on link "Active (1)" at bounding box center [132, 137] width 81 height 13
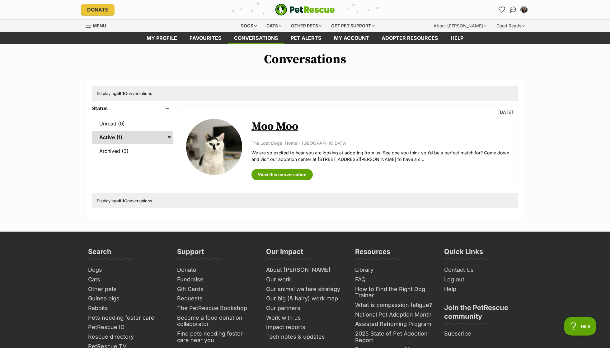
click at [308, 148] on div "The Lost Dogs' Home - [GEOGRAPHIC_DATA] We are so excited to hear you are looki…" at bounding box center [381, 151] width 260 height 23
click at [284, 173] on link "View this conversation" at bounding box center [281, 174] width 61 height 11
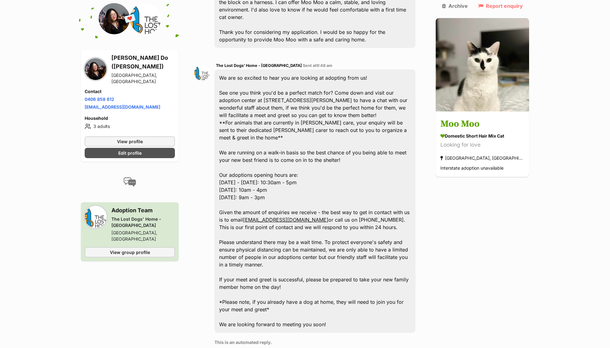
scroll to position [302, 0]
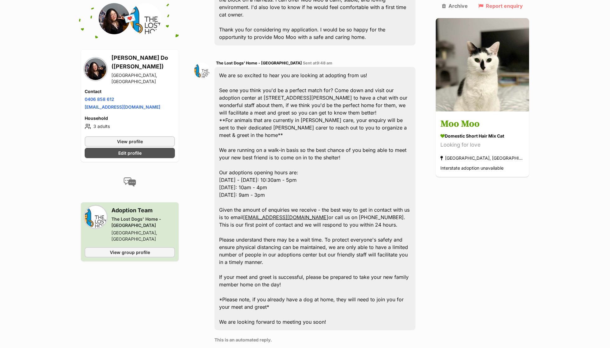
click at [289, 200] on div "We are so excited to hear you are looking at adopting from us! See one you thin…" at bounding box center [314, 198] width 201 height 263
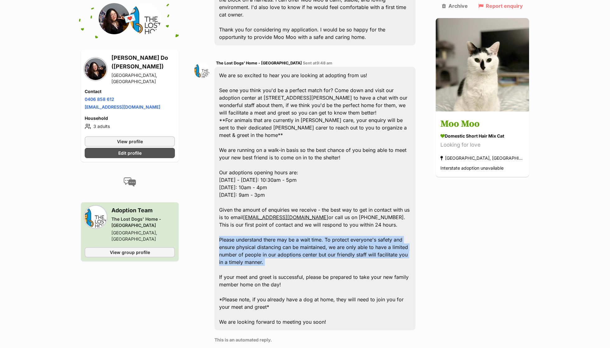
click at [297, 209] on div "We are so excited to hear you are looking at adopting from us! See one you thin…" at bounding box center [314, 198] width 201 height 263
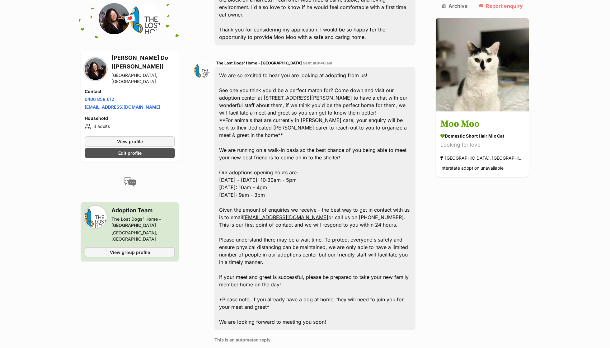
click at [297, 209] on div "We are so excited to hear you are looking at adopting from us! See one you thin…" at bounding box center [314, 198] width 201 height 263
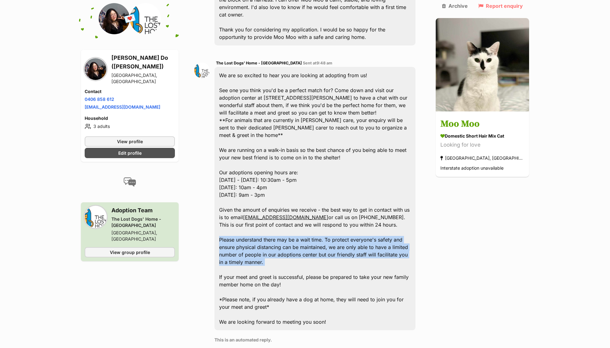
click at [307, 231] on div "We are so excited to hear you are looking at adopting from us! See one you thin…" at bounding box center [314, 198] width 201 height 263
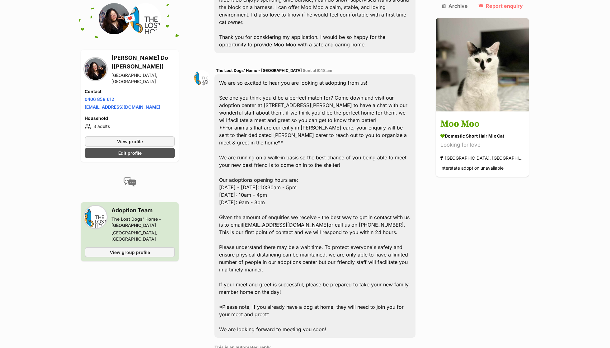
scroll to position [293, 0]
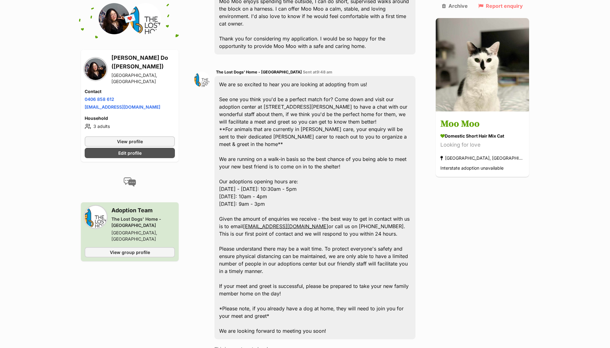
click at [280, 76] on div "We are so excited to hear you are looking at adopting from us! See one you thin…" at bounding box center [314, 207] width 201 height 263
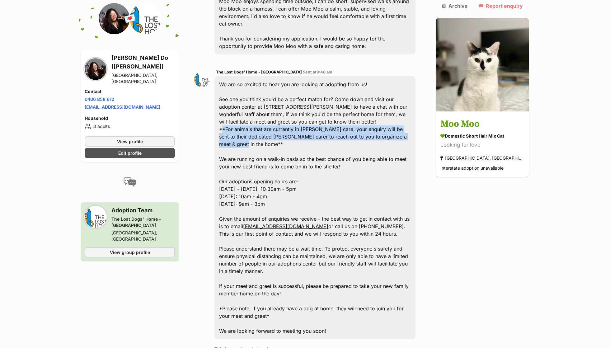
drag, startPoint x: 226, startPoint y: 95, endPoint x: 421, endPoint y: 100, distance: 195.5
click at [415, 100] on div "We are so excited to hear you are looking at adopting from us! See one you thin…" at bounding box center [314, 207] width 201 height 263
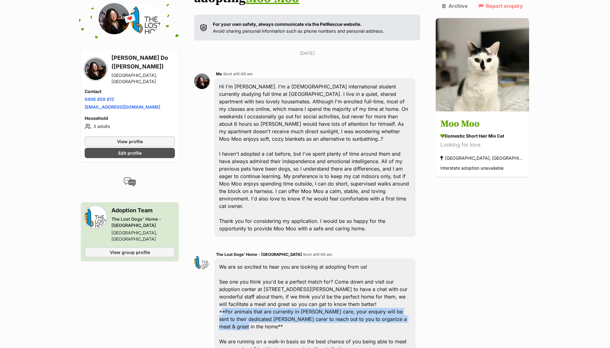
scroll to position [110, 0]
click at [318, 129] on div "Hi I'm Freya. I'm a 21 y.o international student currently studying full time a…" at bounding box center [314, 158] width 201 height 159
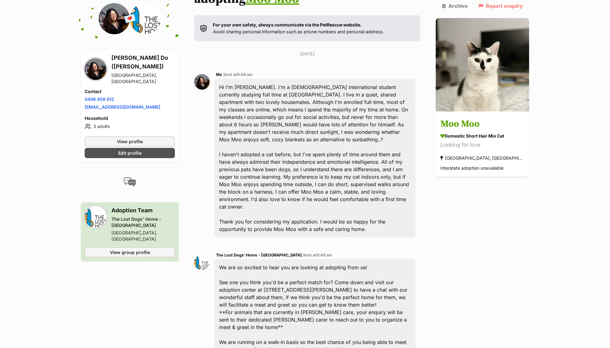
click at [318, 129] on div "Hi I'm Freya. I'm a 21 y.o international student currently studying full time a…" at bounding box center [314, 158] width 201 height 159
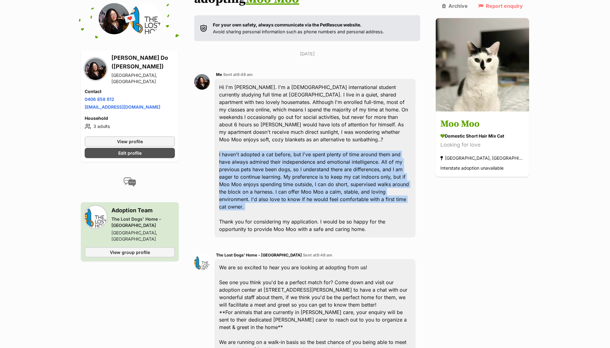
click at [328, 138] on div "Hi I'm Freya. I'm a 21 y.o international student currently studying full time a…" at bounding box center [314, 158] width 201 height 159
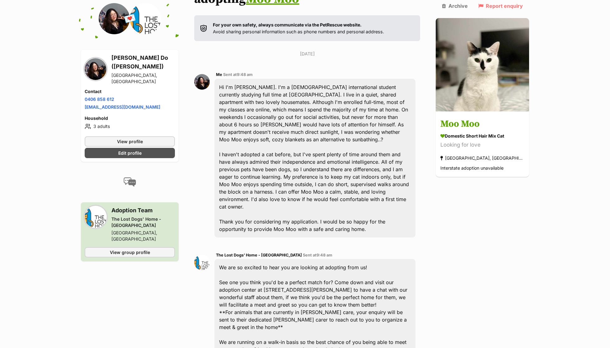
click at [328, 138] on div "Hi I'm Freya. I'm a 21 y.o international student currently studying full time a…" at bounding box center [314, 158] width 201 height 159
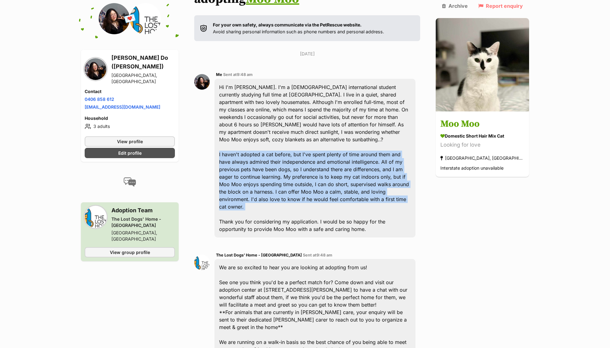
click at [338, 147] on div "Hi I'm Freya. I'm a 21 y.o international student currently studying full time a…" at bounding box center [314, 158] width 201 height 159
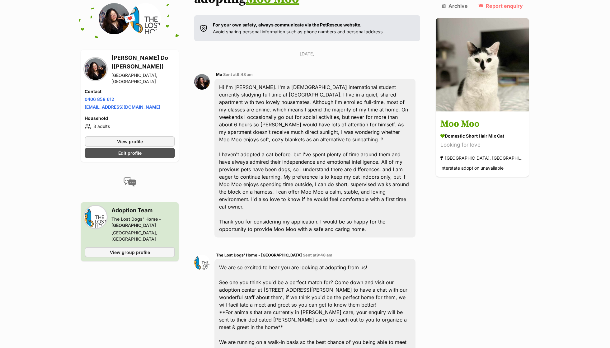
scroll to position [106, 0]
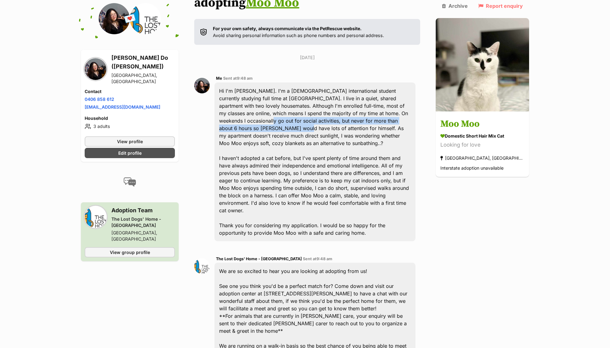
drag, startPoint x: 376, startPoint y: 94, endPoint x: 395, endPoint y: 101, distance: 20.5
click at [395, 101] on div "Hi I'm Freya. I'm a 21 y.o international student currently studying full time a…" at bounding box center [314, 161] width 201 height 159
click at [368, 82] on div "Hi I'm Freya. I'm a 21 y.o international student currently studying full time a…" at bounding box center [314, 161] width 201 height 159
